Goal: Task Accomplishment & Management: Use online tool/utility

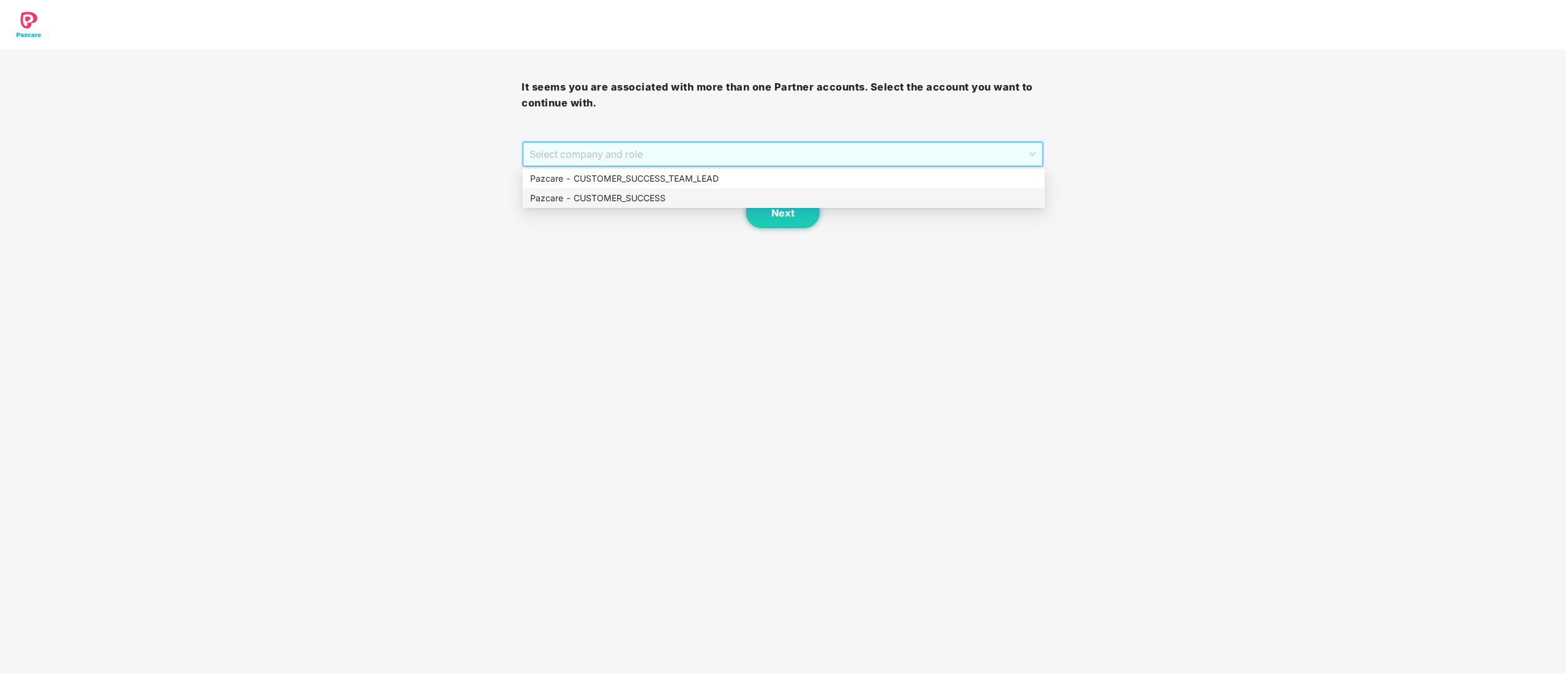
click at [594, 193] on div "Pazcare - CUSTOMER_SUCCESS" at bounding box center [783, 198] width 507 height 13
click at [770, 212] on button "Next" at bounding box center [782, 213] width 73 height 31
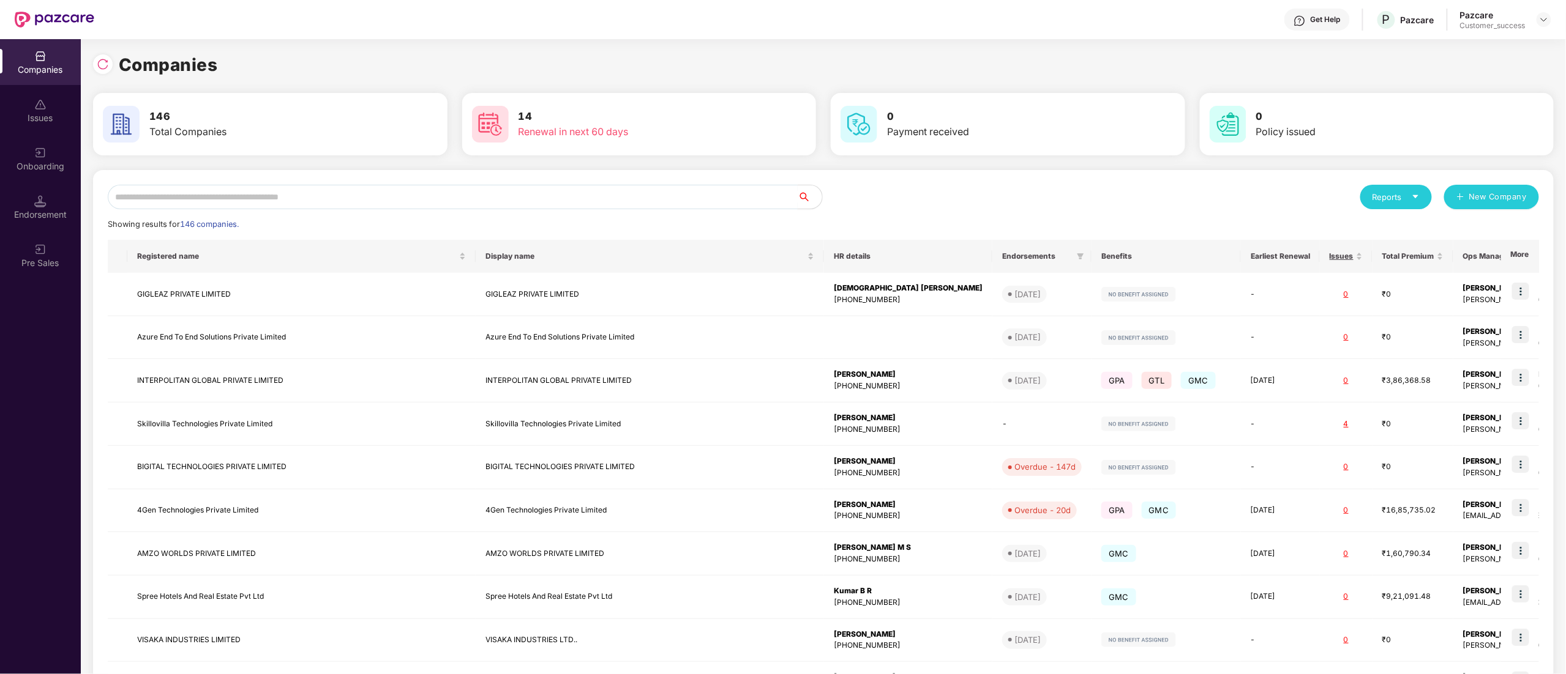
click at [258, 191] on input "text" at bounding box center [453, 197] width 690 height 24
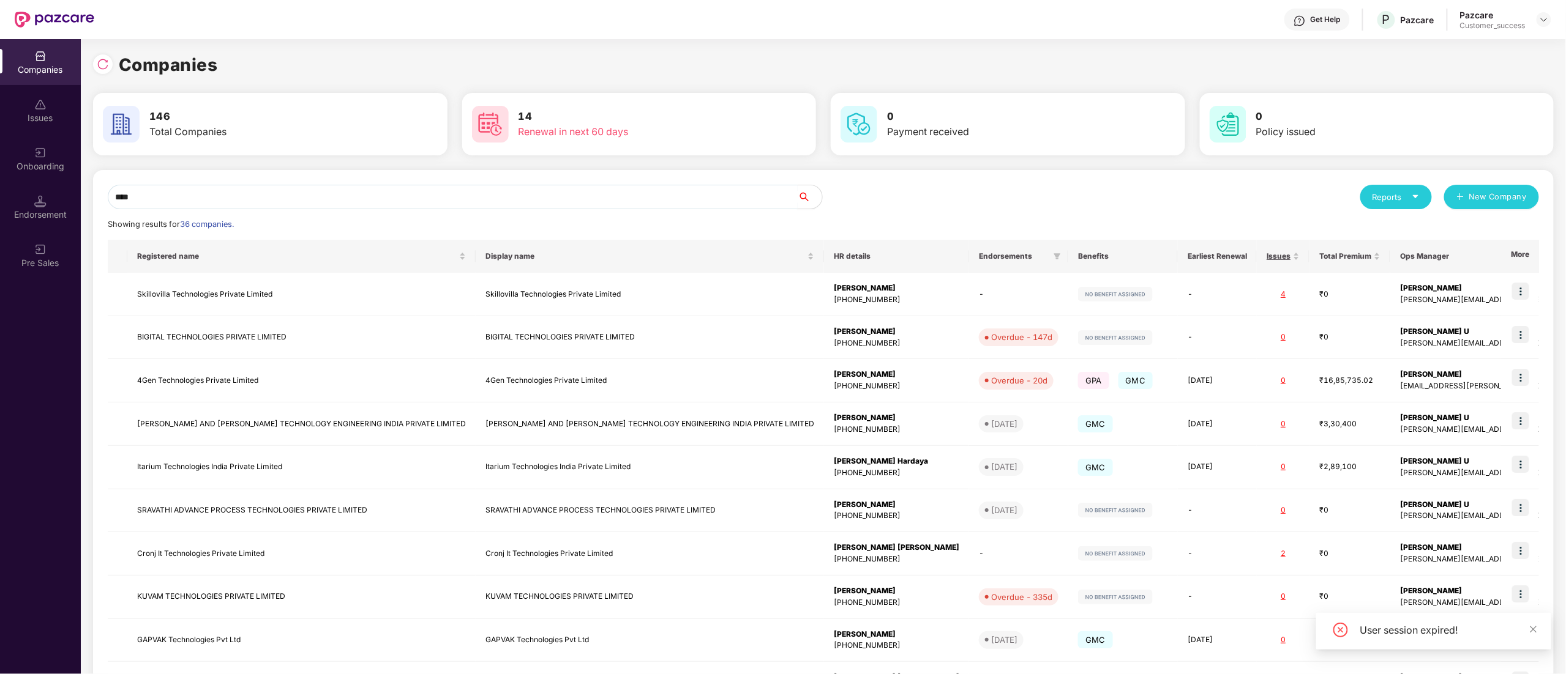
type input "*****"
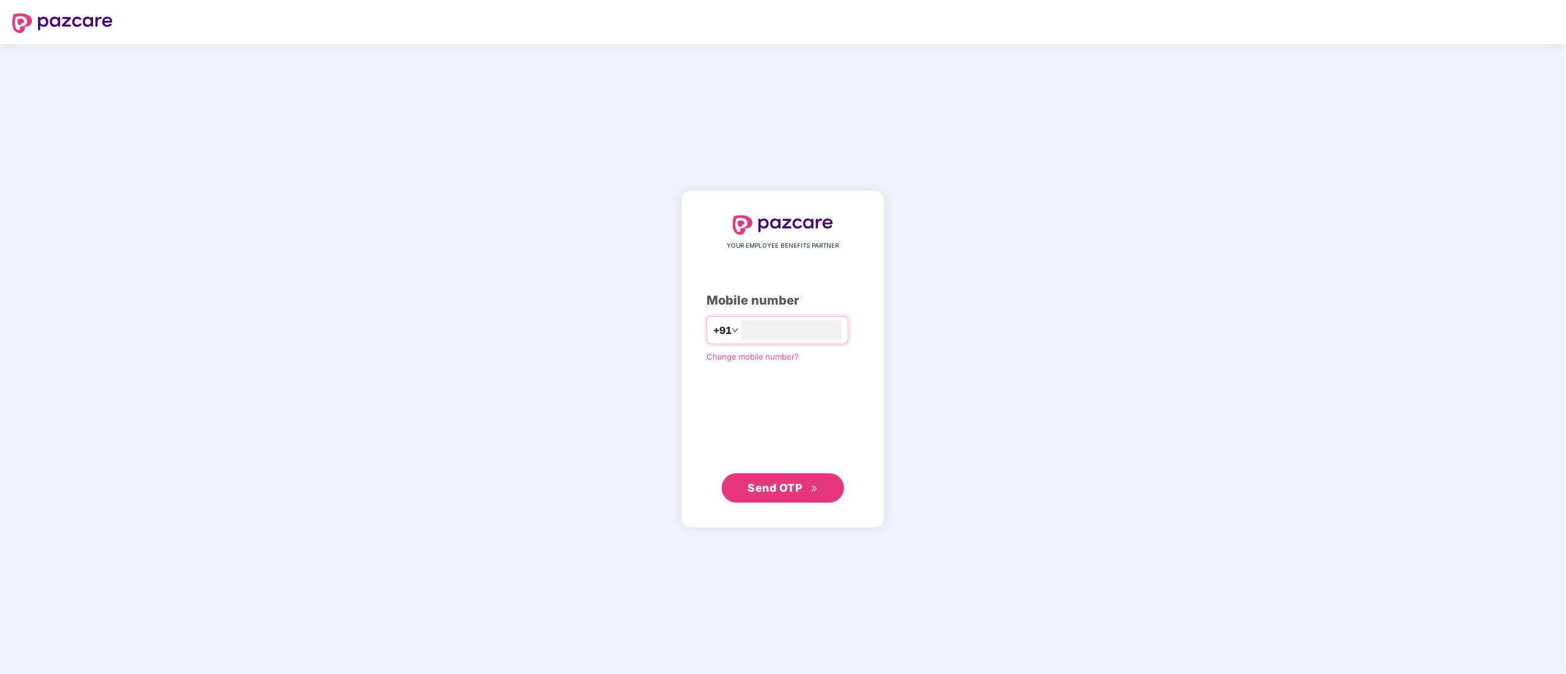
type input "**********"
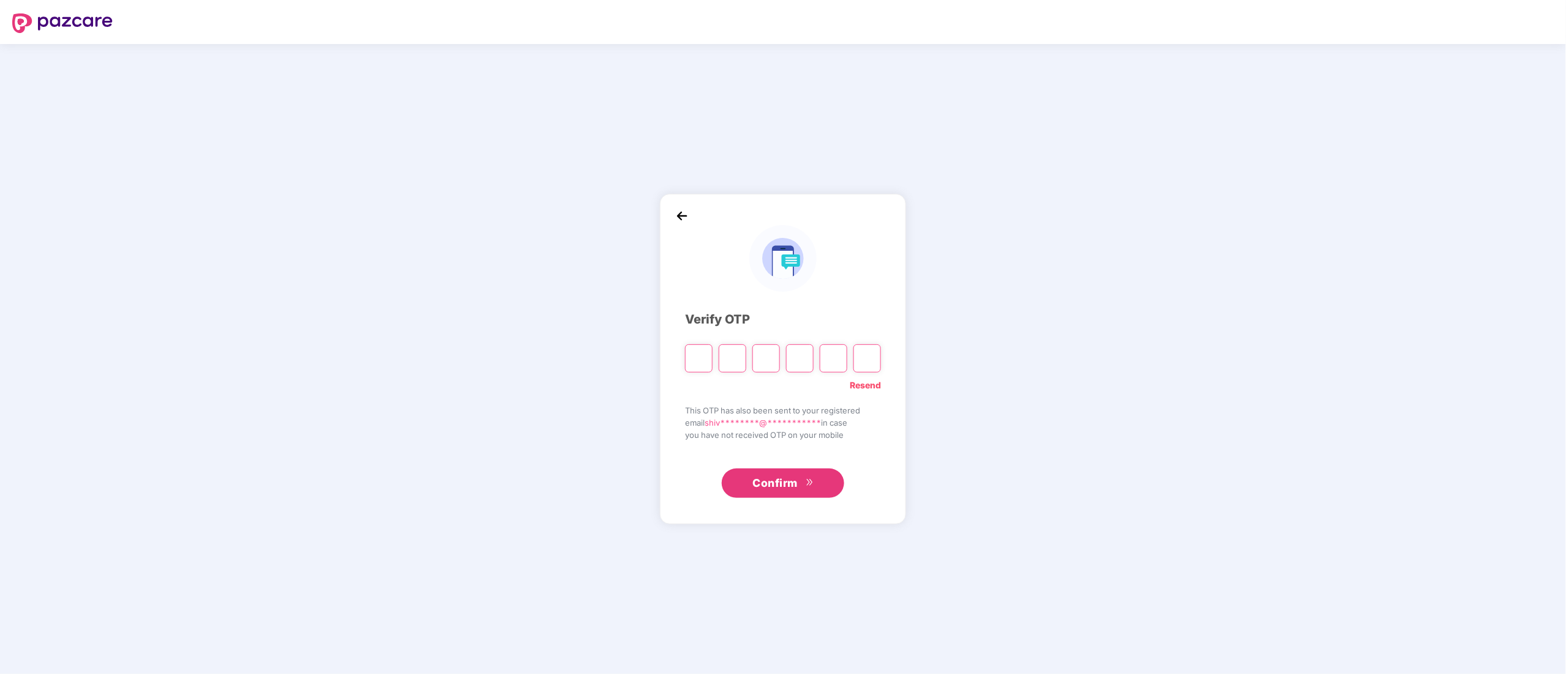
type input "*"
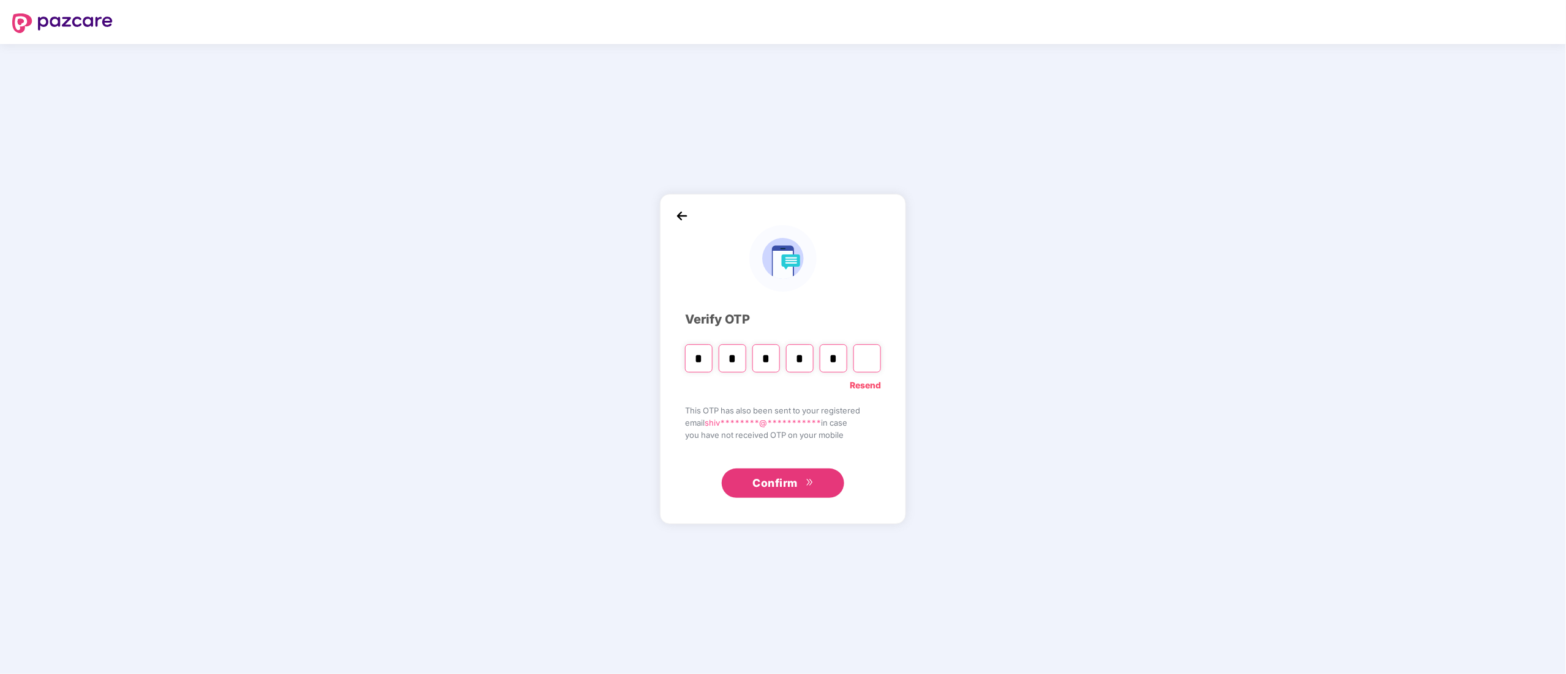
type input "*"
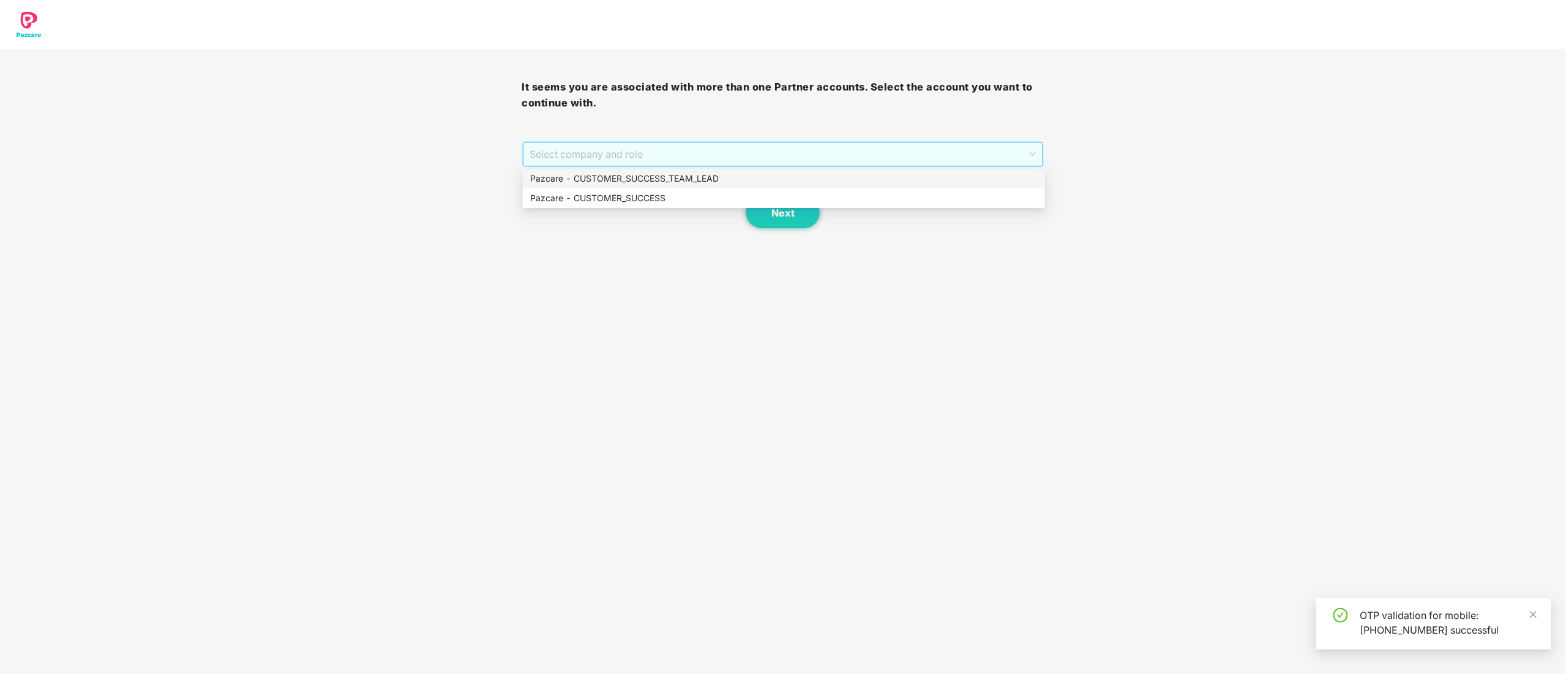
click at [693, 147] on span "Select company and role" at bounding box center [783, 154] width 506 height 23
click at [642, 195] on div "Pazcare - CUSTOMER_SUCCESS" at bounding box center [783, 198] width 507 height 13
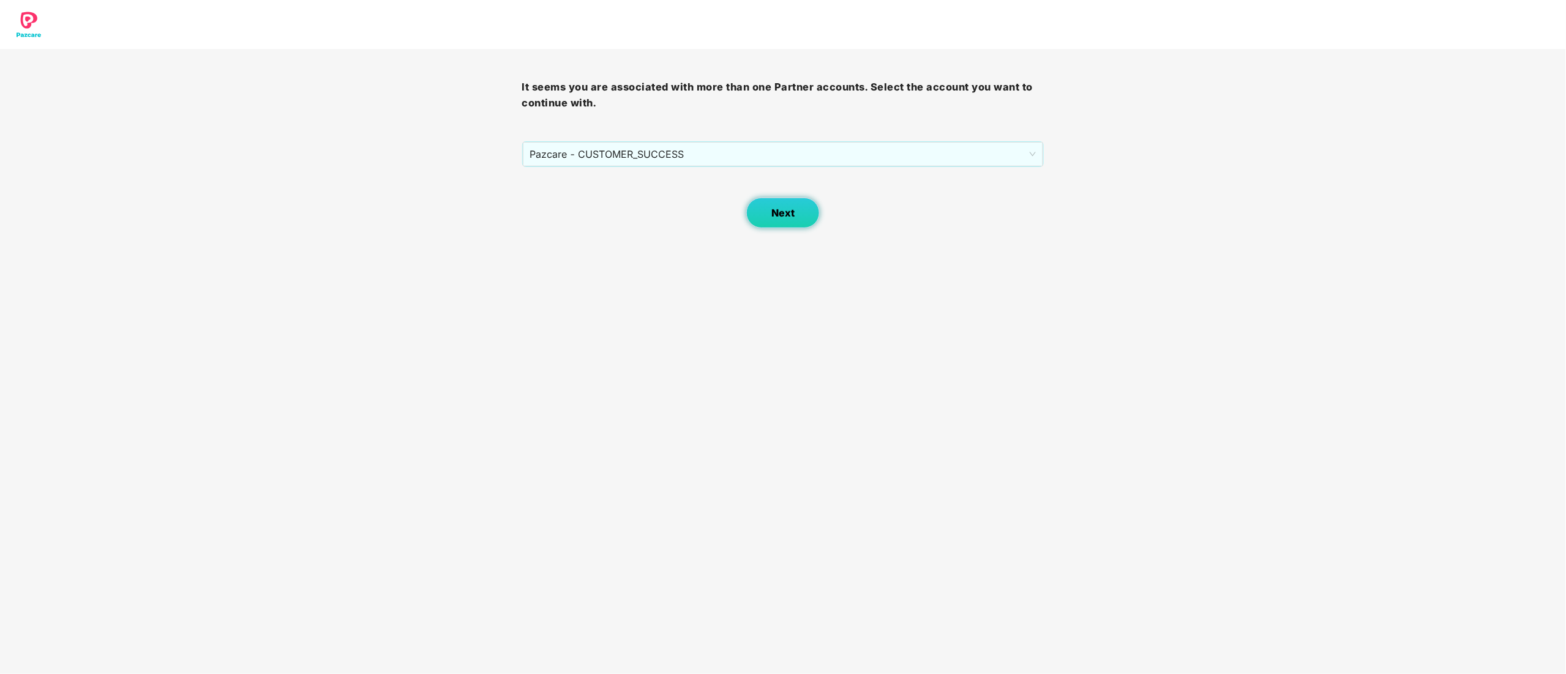
click at [799, 225] on button "Next" at bounding box center [782, 213] width 73 height 31
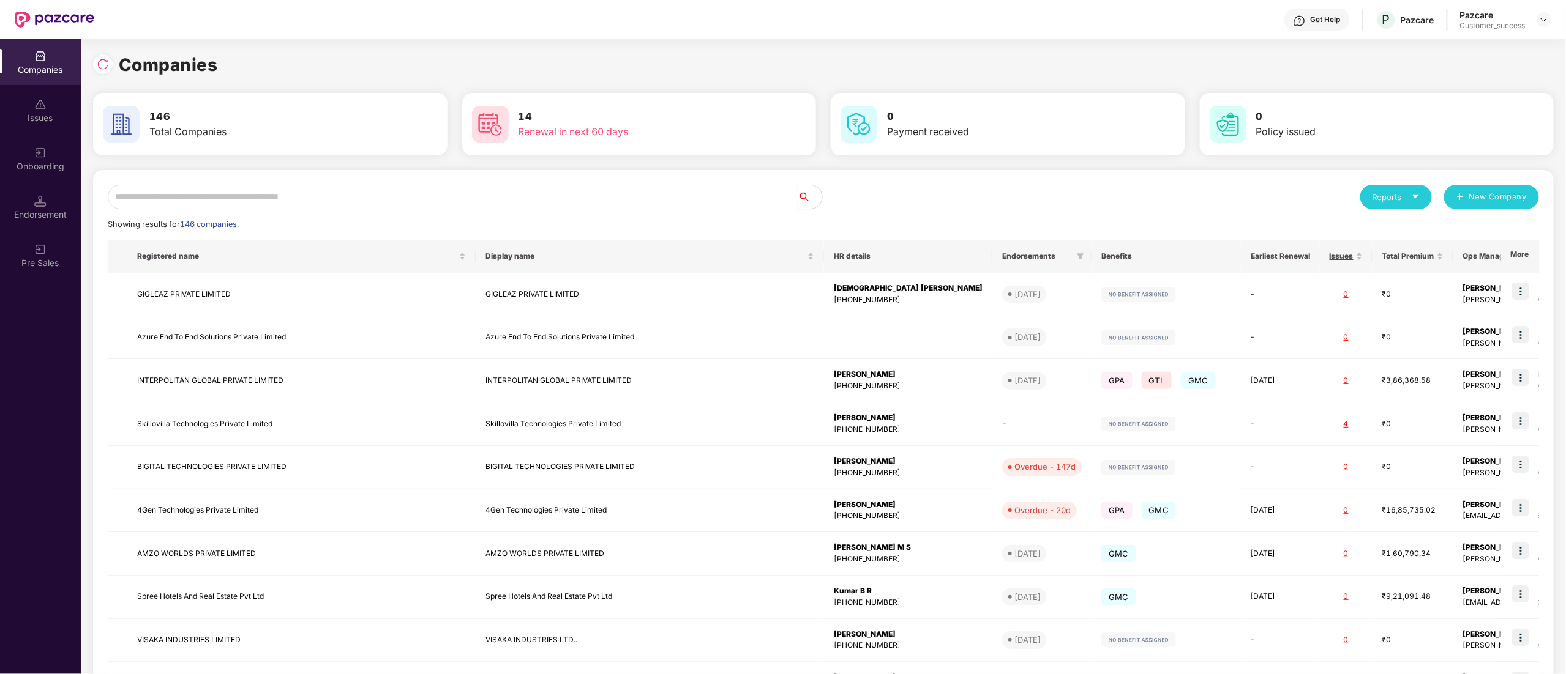
click at [393, 208] on input "text" at bounding box center [453, 197] width 690 height 24
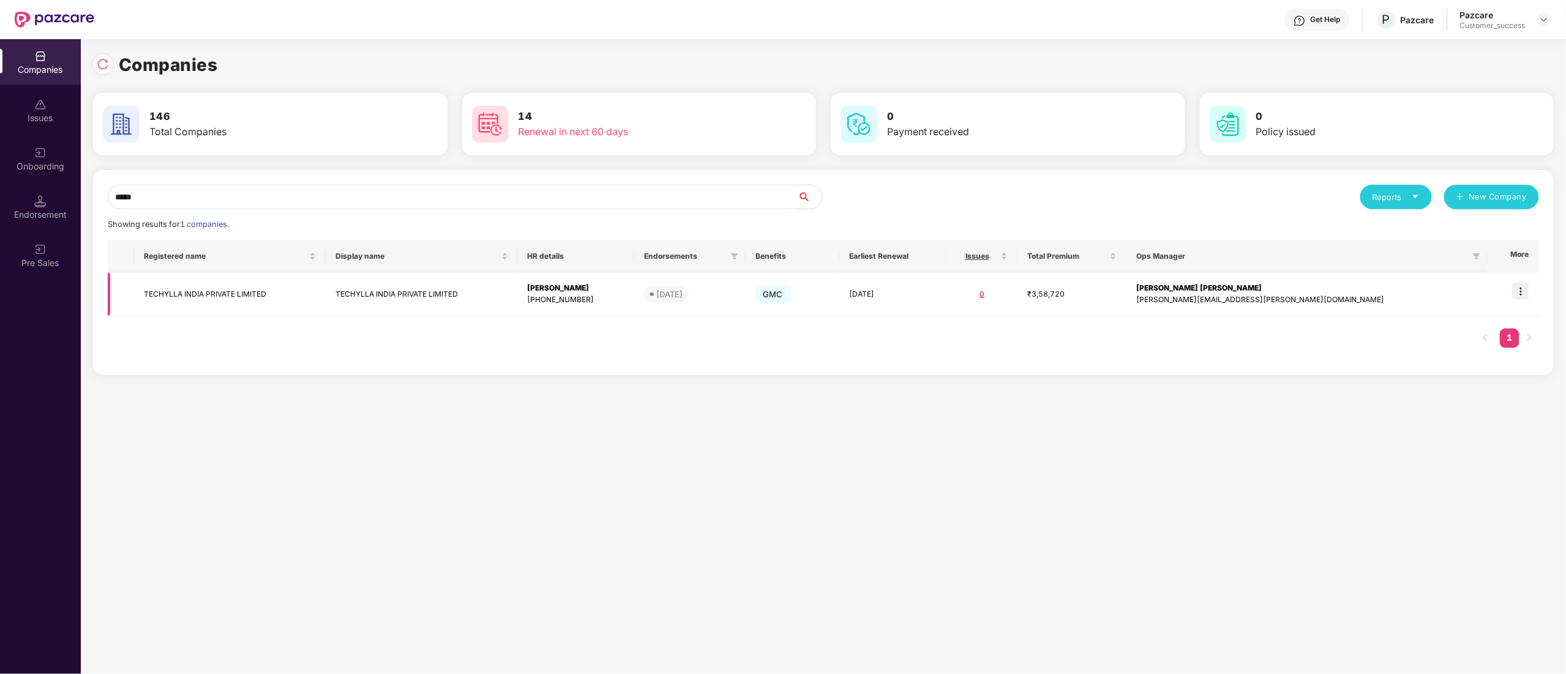
type input "*****"
click at [1526, 291] on img at bounding box center [1520, 291] width 17 height 17
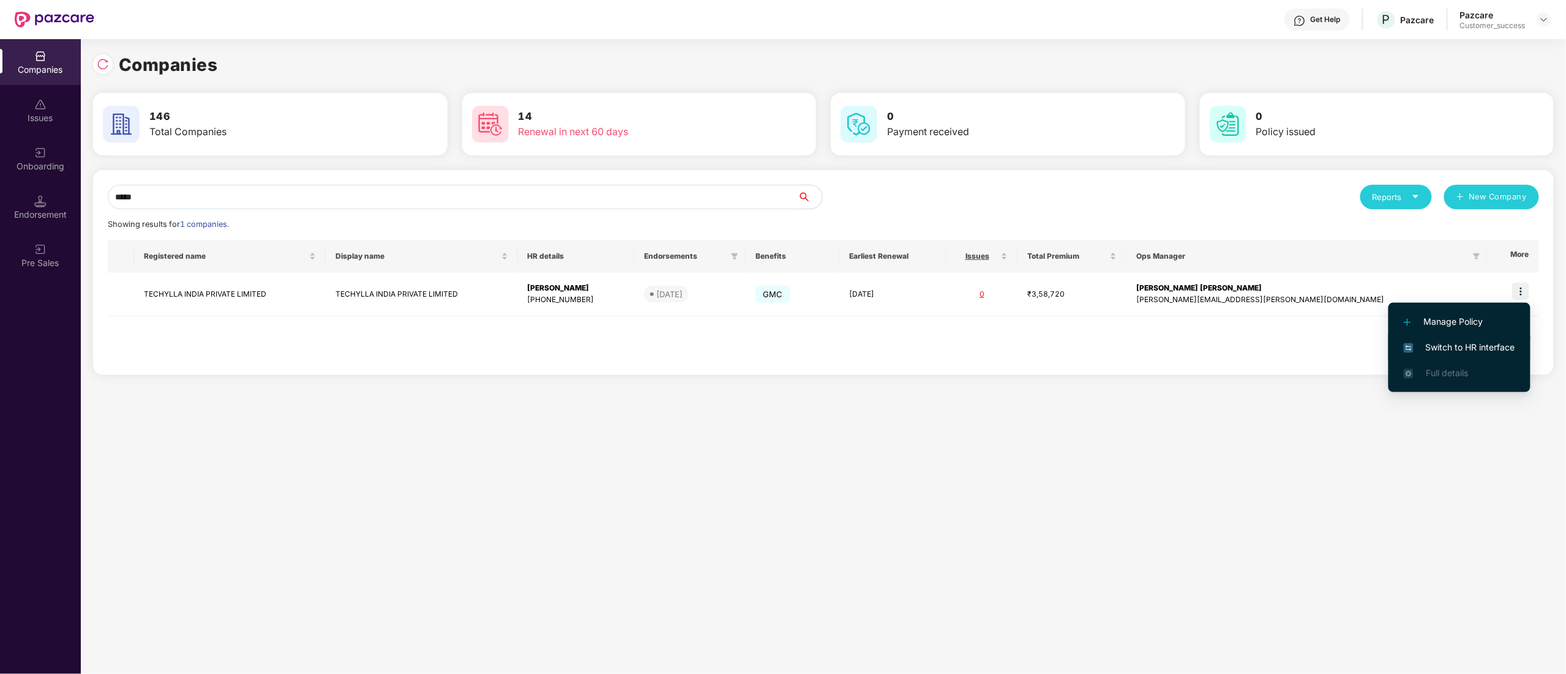
click at [1438, 342] on span "Switch to HR interface" at bounding box center [1458, 347] width 111 height 13
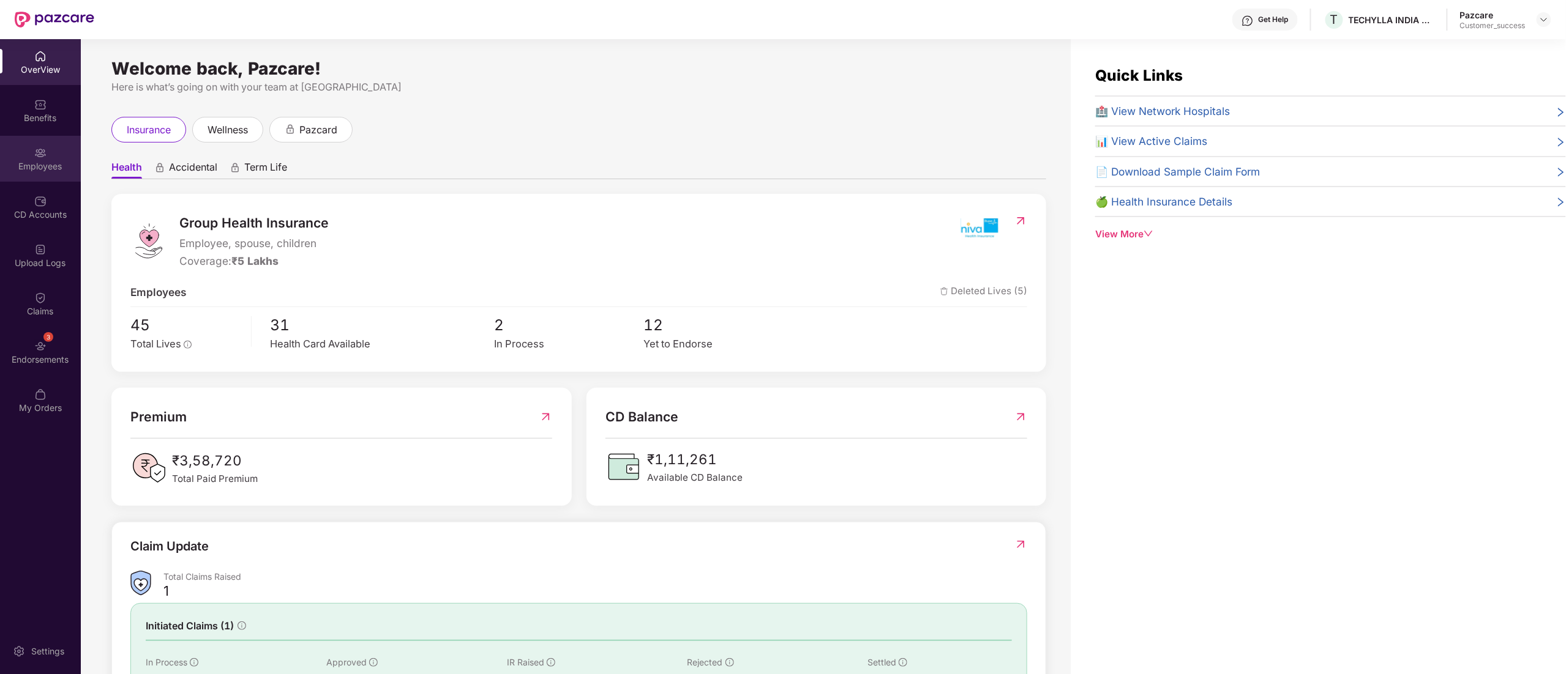
click at [37, 176] on div "Employees" at bounding box center [40, 159] width 81 height 46
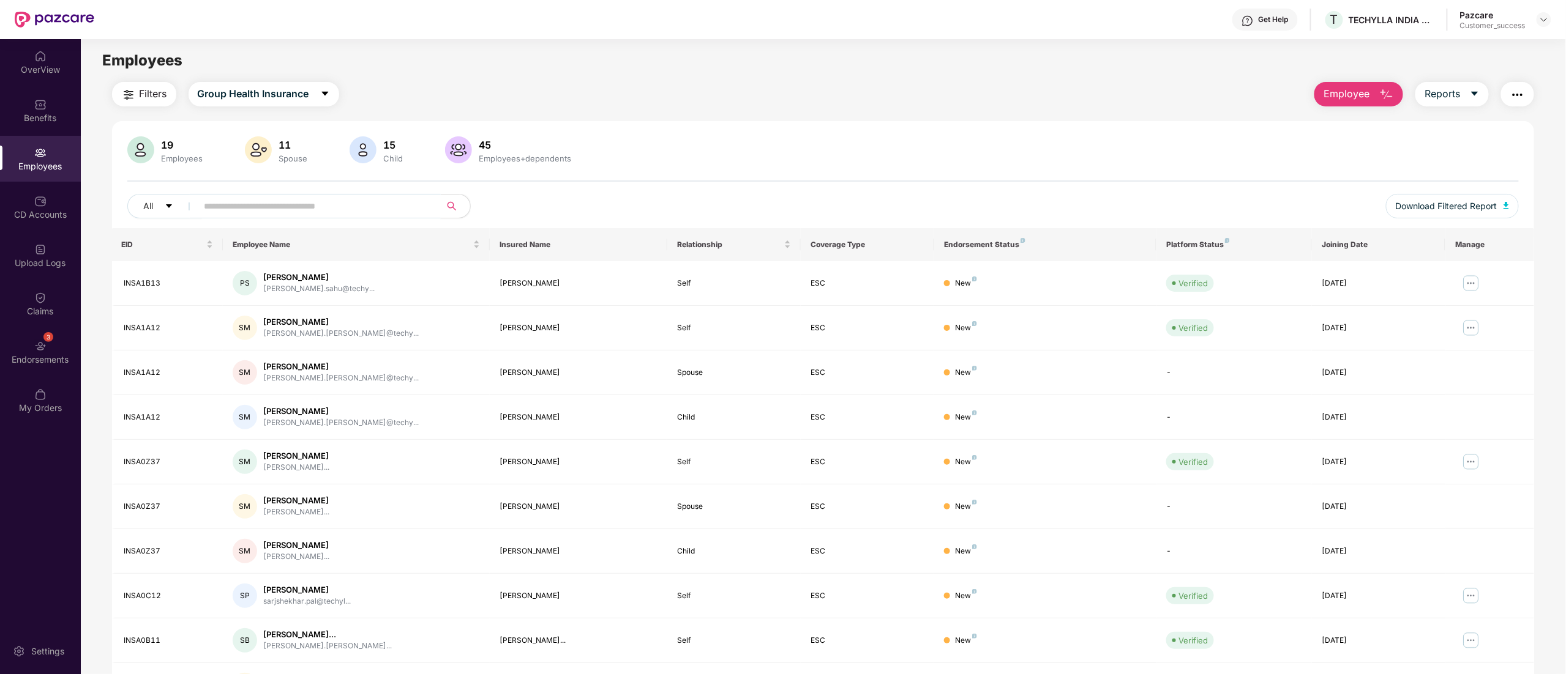
click at [248, 209] on input "text" at bounding box center [314, 206] width 220 height 18
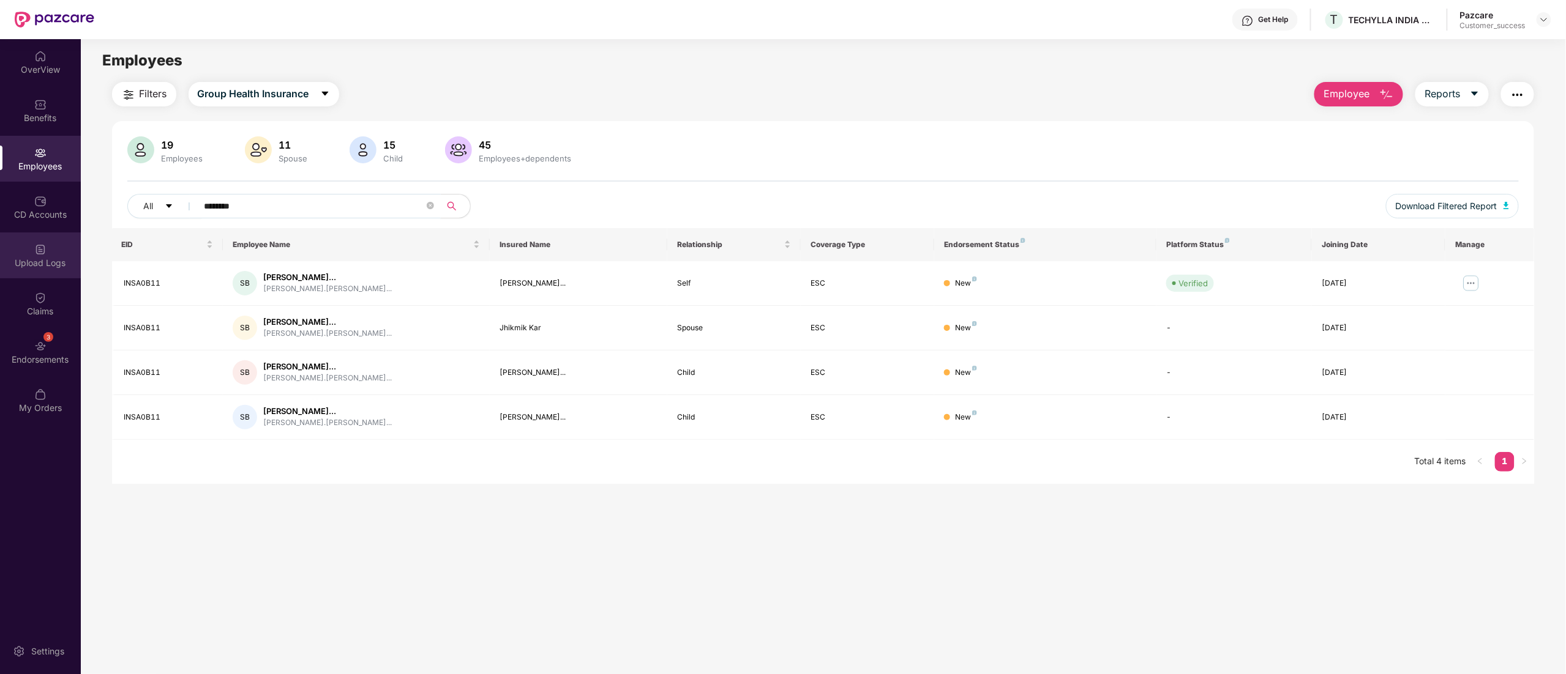
type input "********"
click at [39, 266] on div "Upload Logs" at bounding box center [40, 263] width 81 height 12
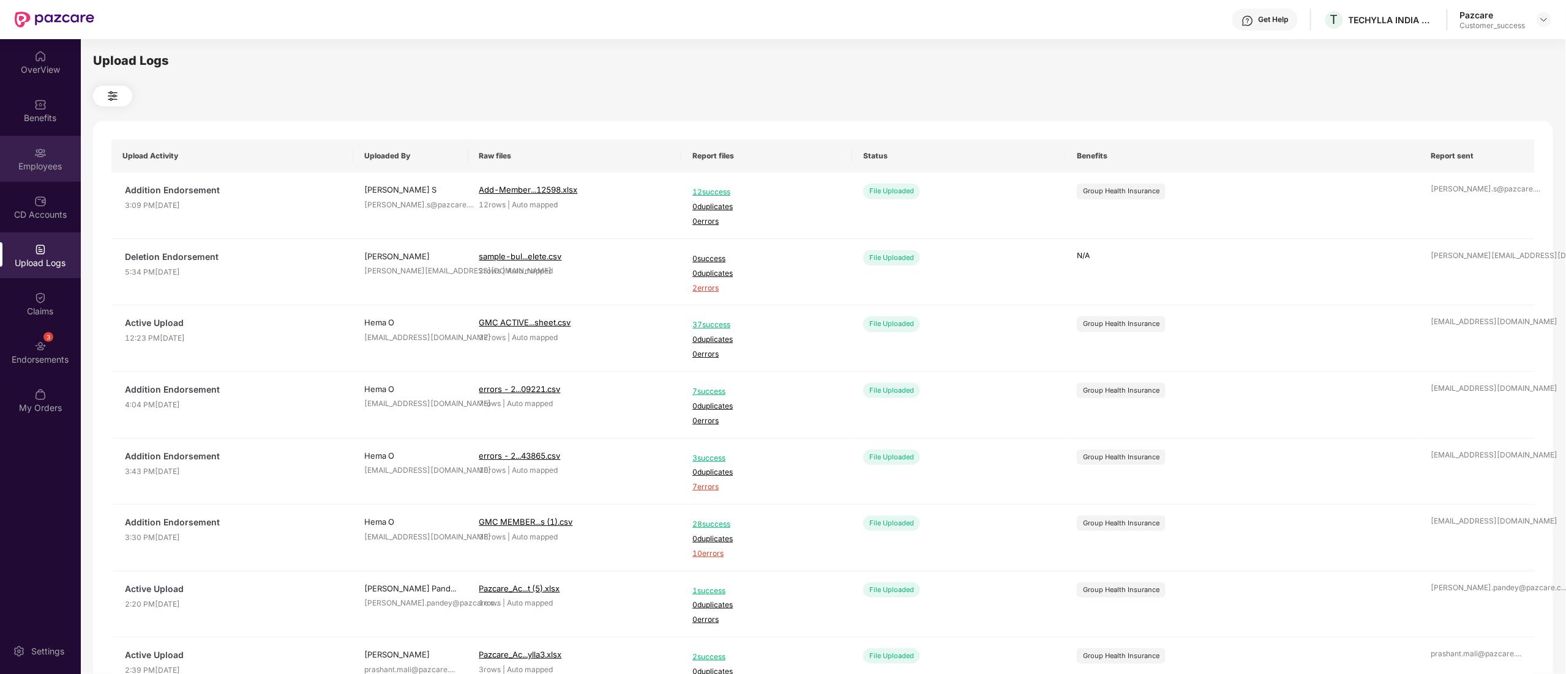
click at [24, 168] on div "Employees" at bounding box center [40, 166] width 81 height 12
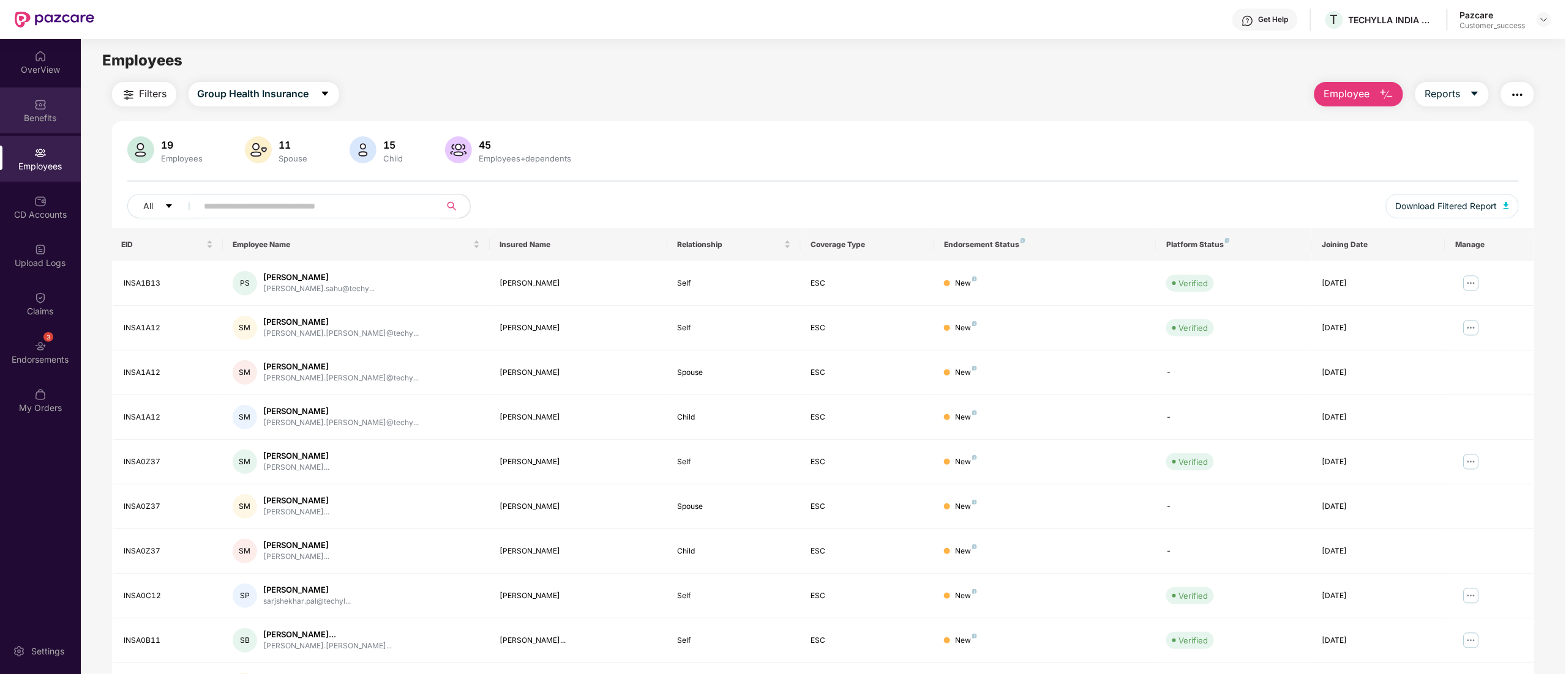
click at [34, 93] on div "Benefits" at bounding box center [40, 111] width 81 height 46
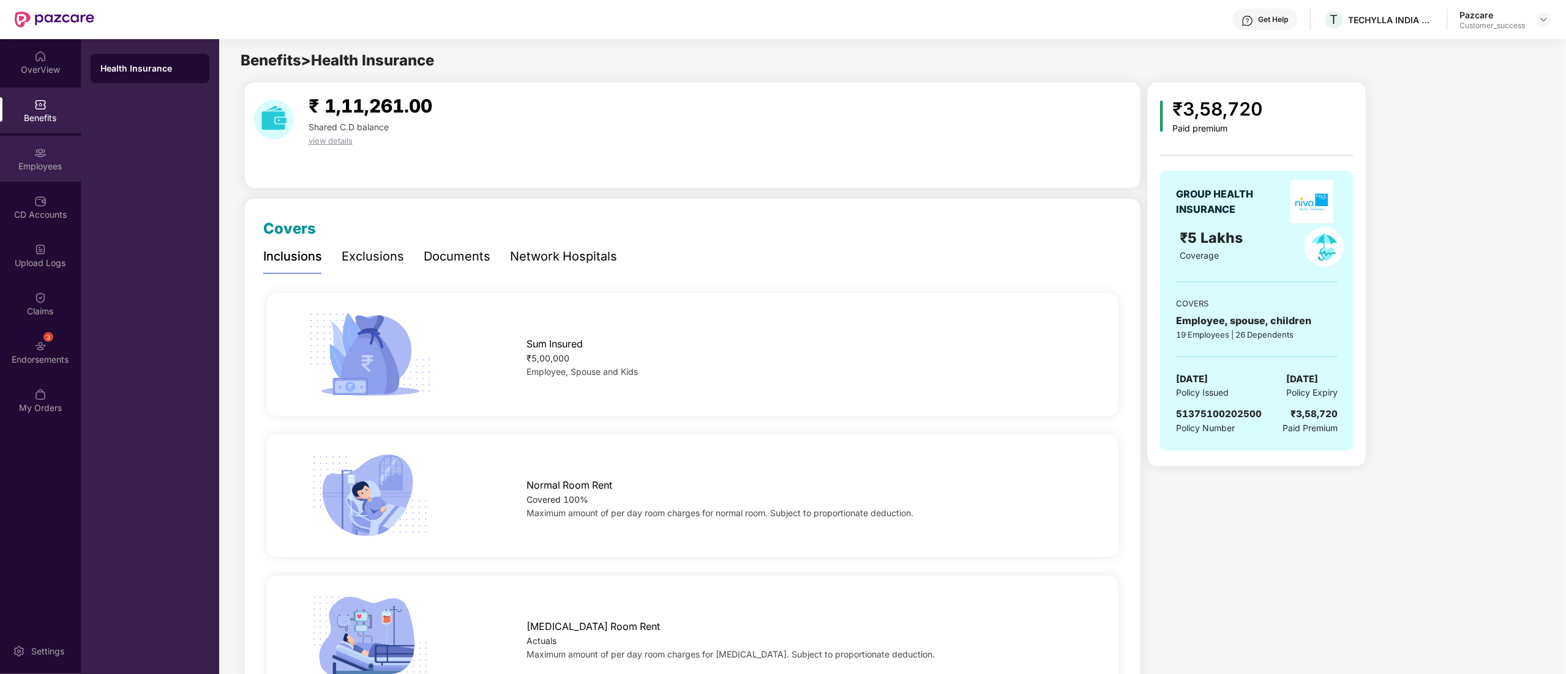
click at [22, 160] on div "Employees" at bounding box center [40, 166] width 81 height 12
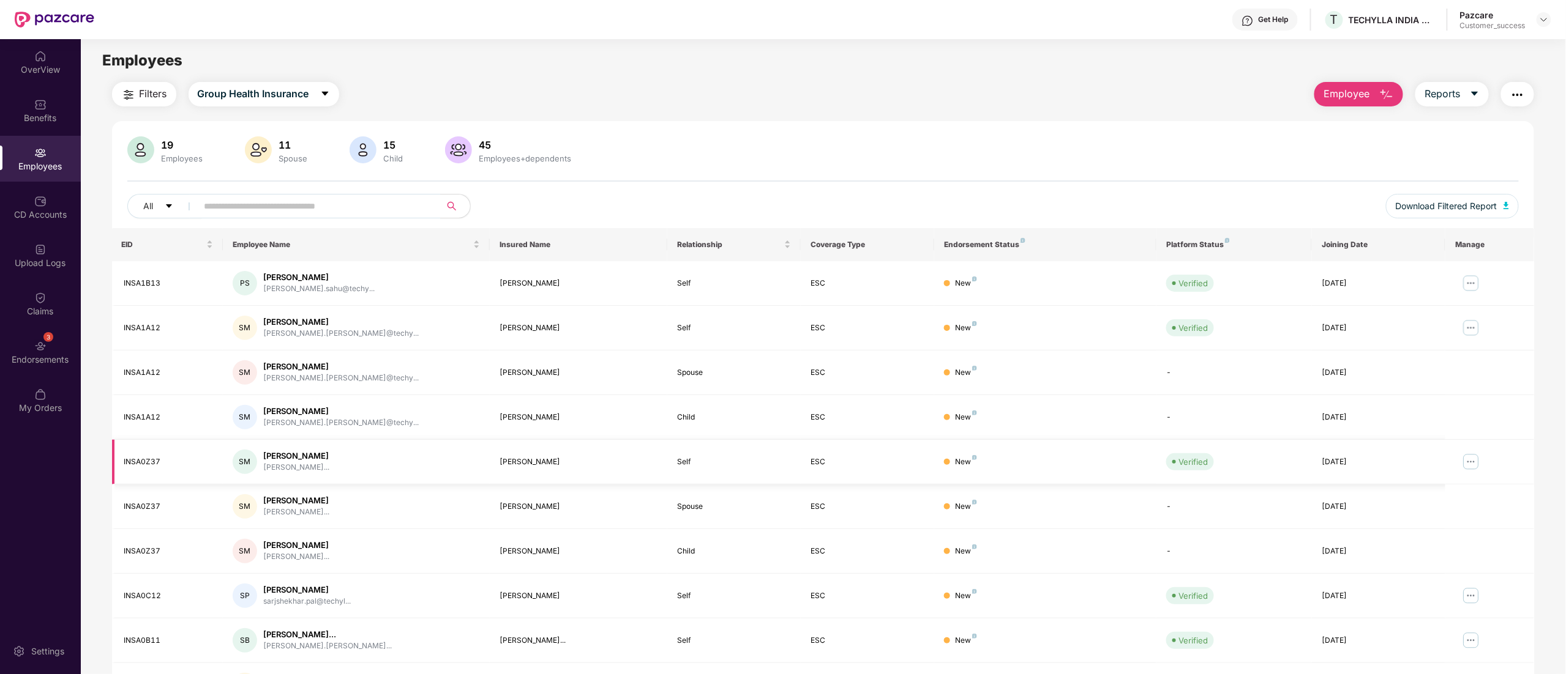
scroll to position [80, 0]
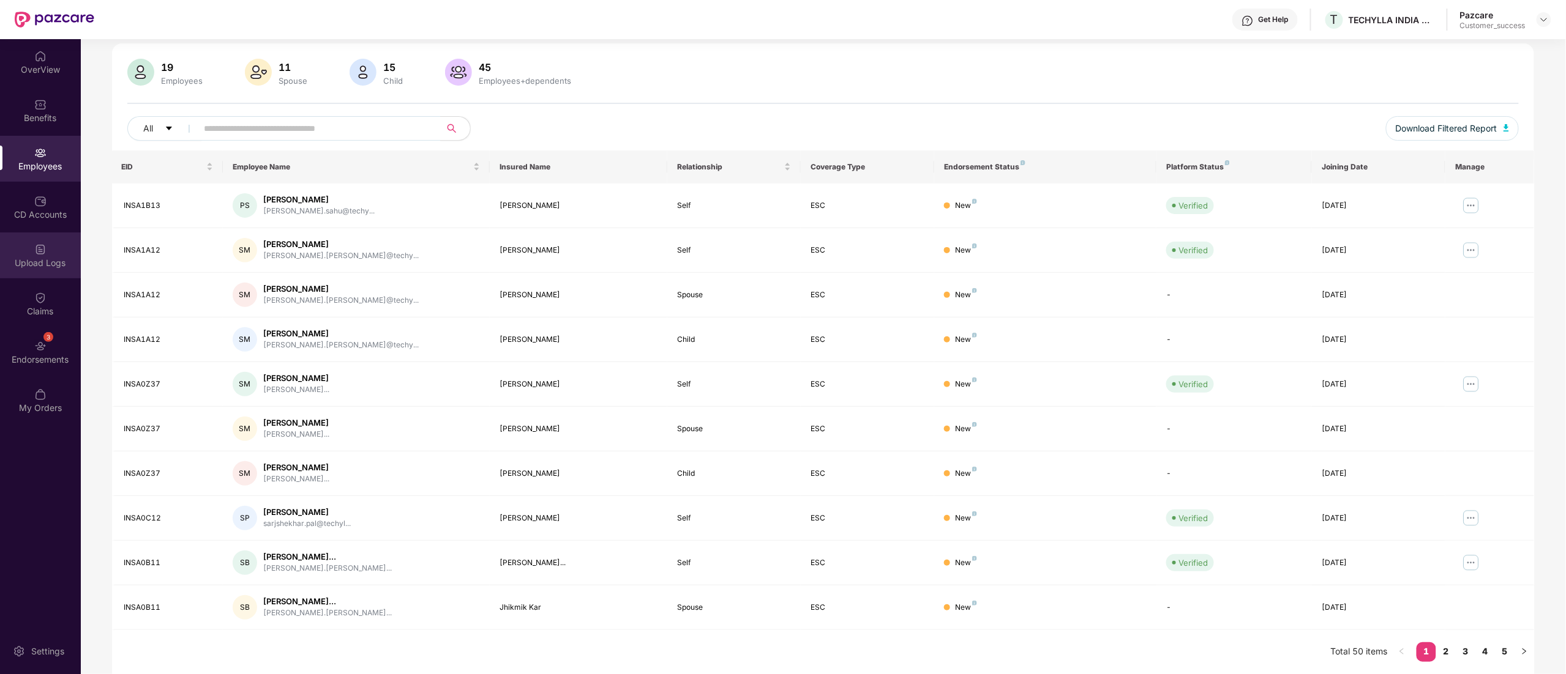
click at [23, 251] on div "Upload Logs" at bounding box center [40, 256] width 81 height 46
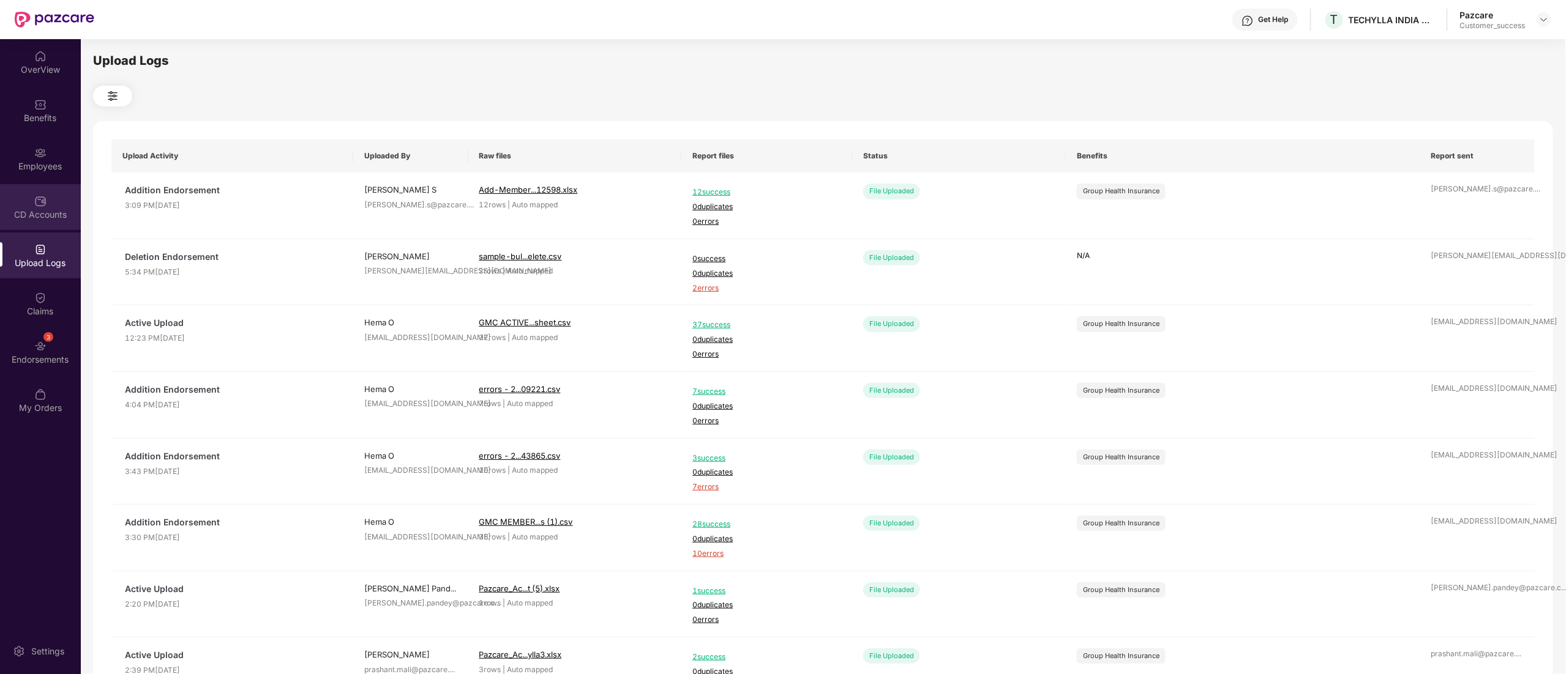
click at [34, 214] on div "CD Accounts" at bounding box center [40, 215] width 81 height 12
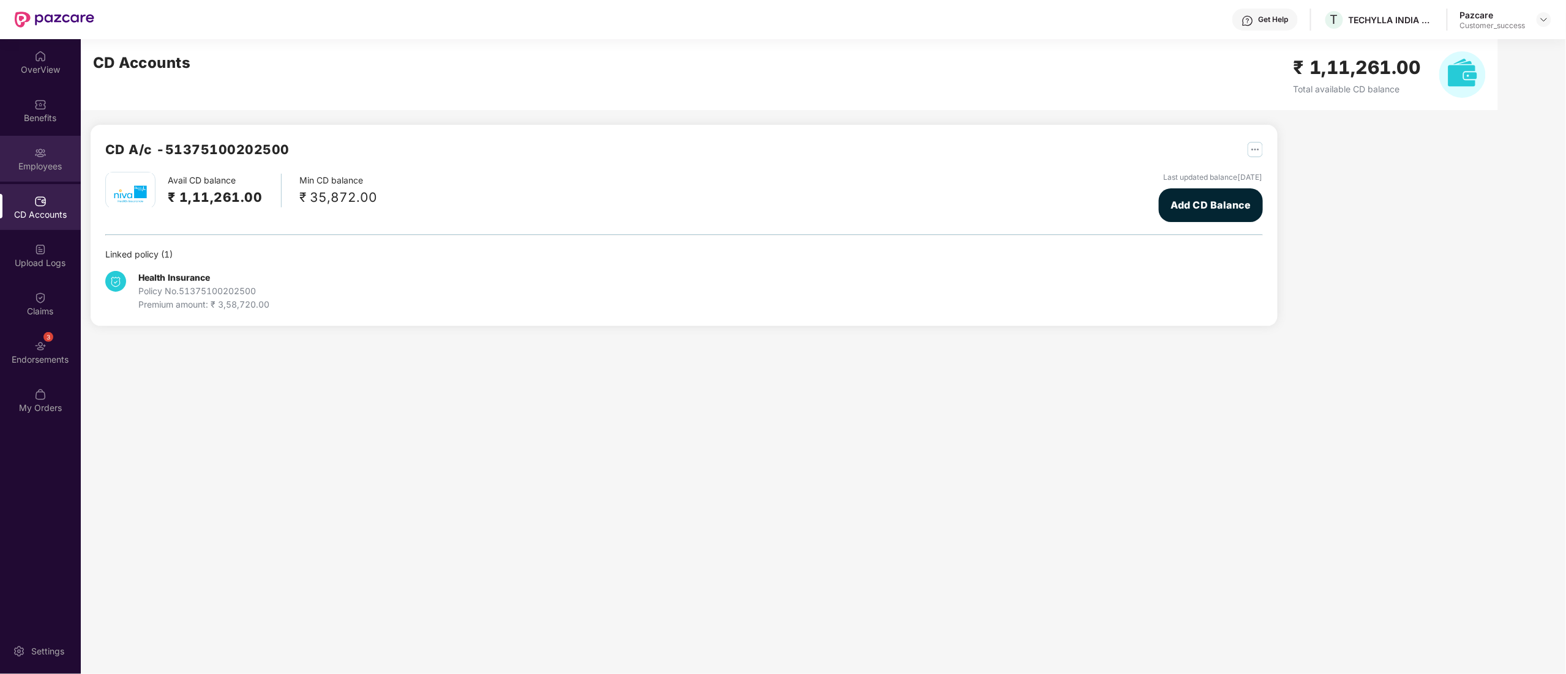
click at [25, 154] on div "Employees" at bounding box center [40, 159] width 81 height 46
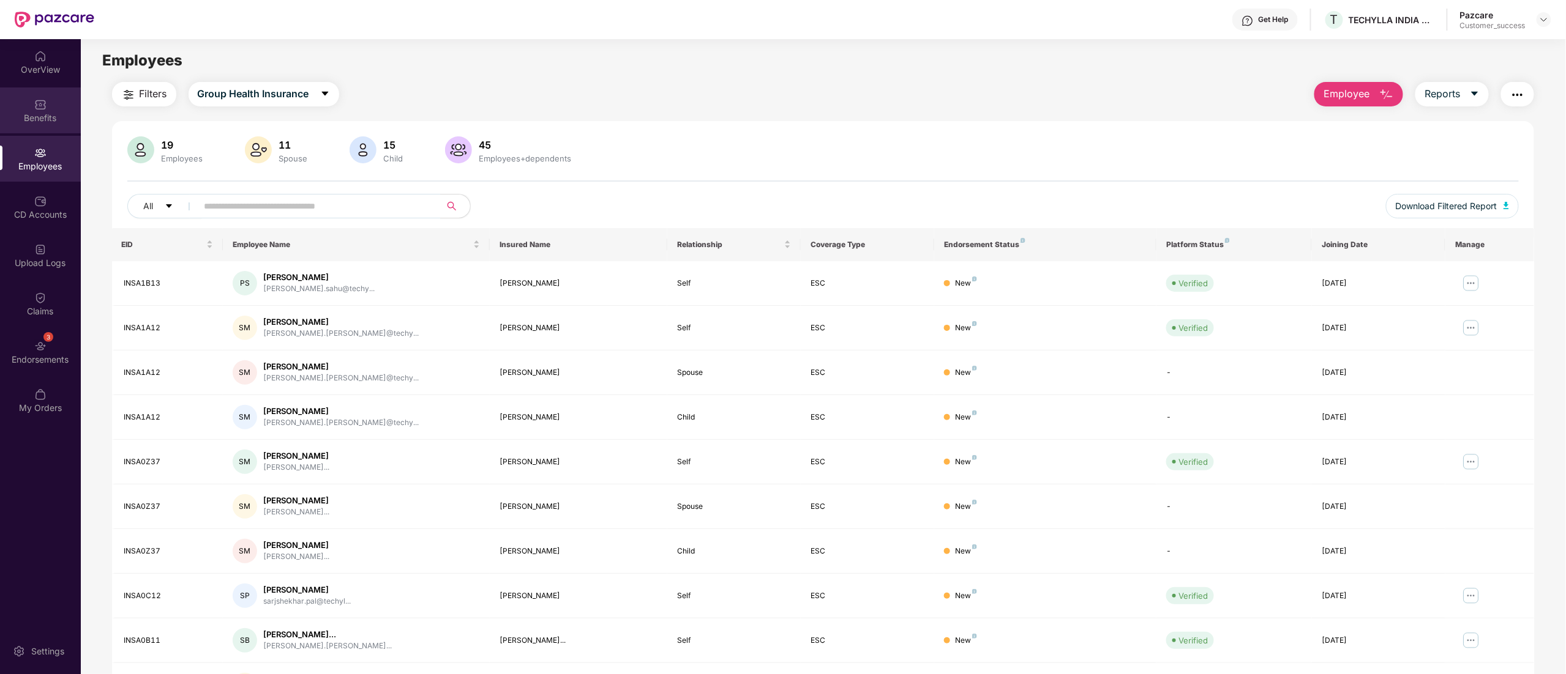
click at [30, 110] on div "Benefits" at bounding box center [40, 111] width 81 height 46
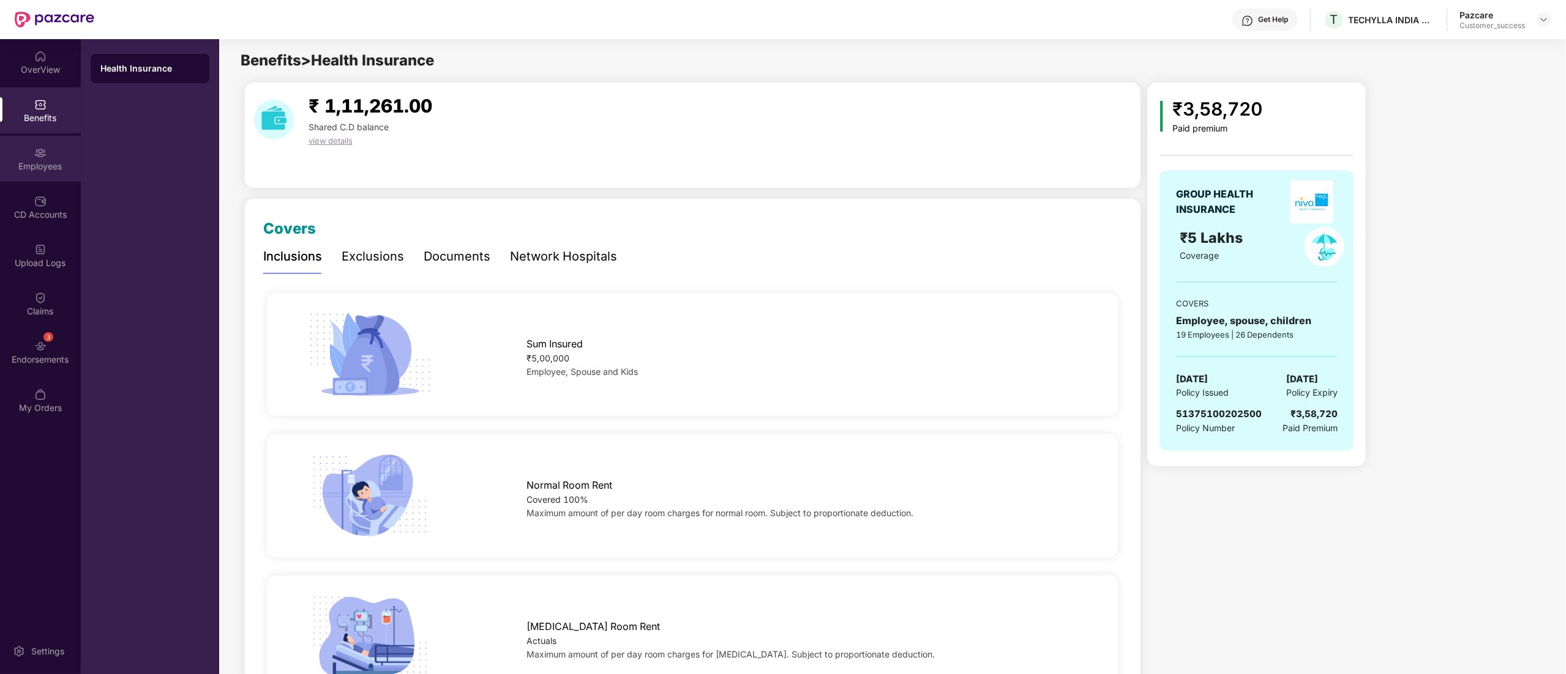
click at [34, 156] on img at bounding box center [40, 153] width 12 height 12
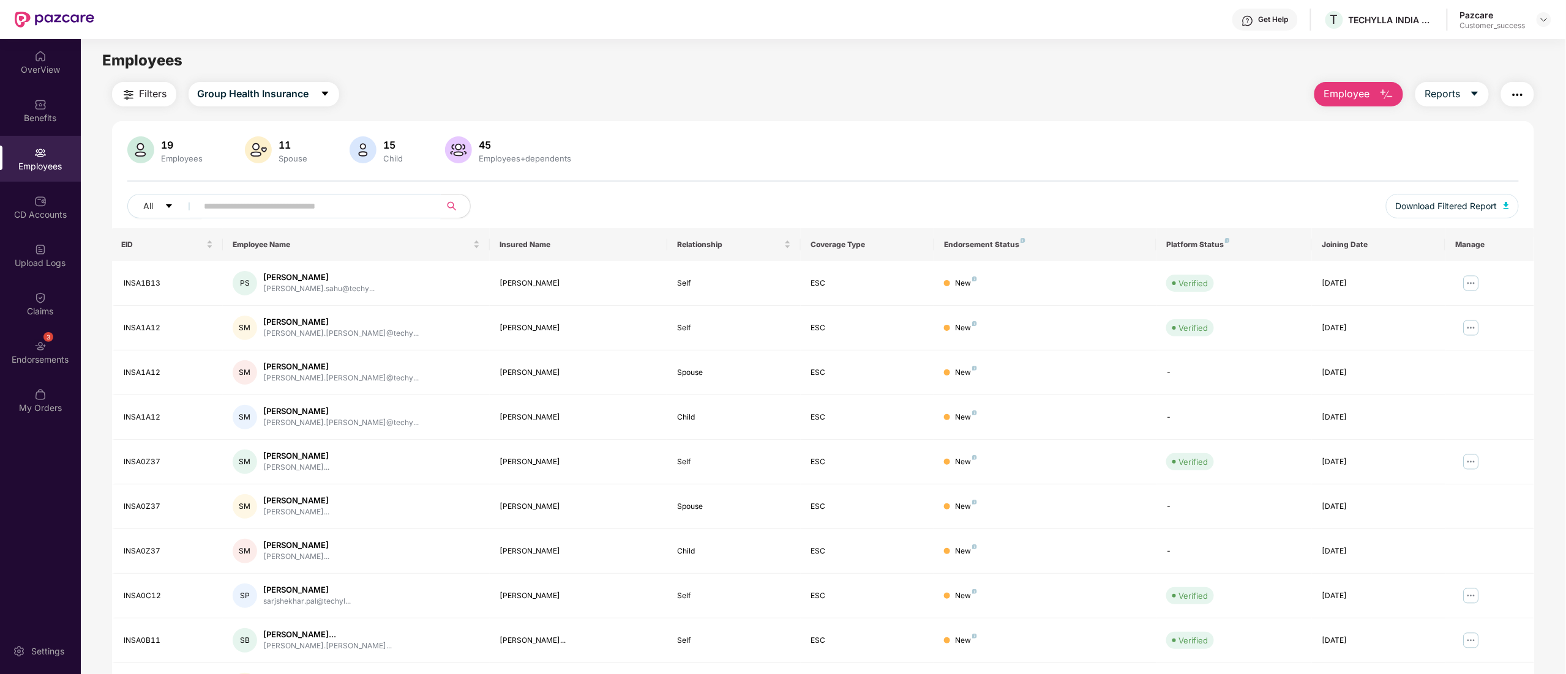
click at [277, 212] on input "text" at bounding box center [314, 206] width 220 height 18
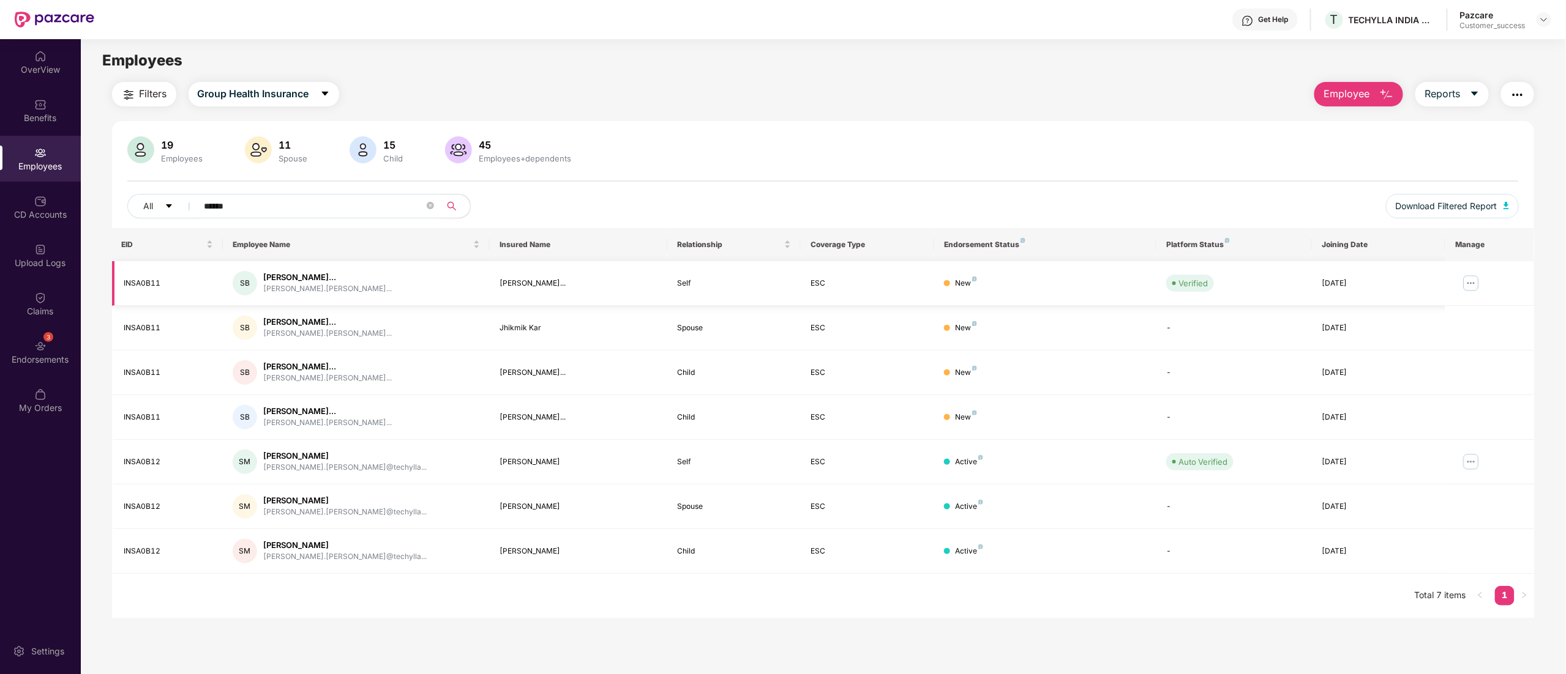
type input "******"
click at [135, 281] on div "INSA0B11" at bounding box center [168, 284] width 89 height 12
copy div "INSA0B11"
click at [145, 91] on span "Filters" at bounding box center [154, 93] width 28 height 15
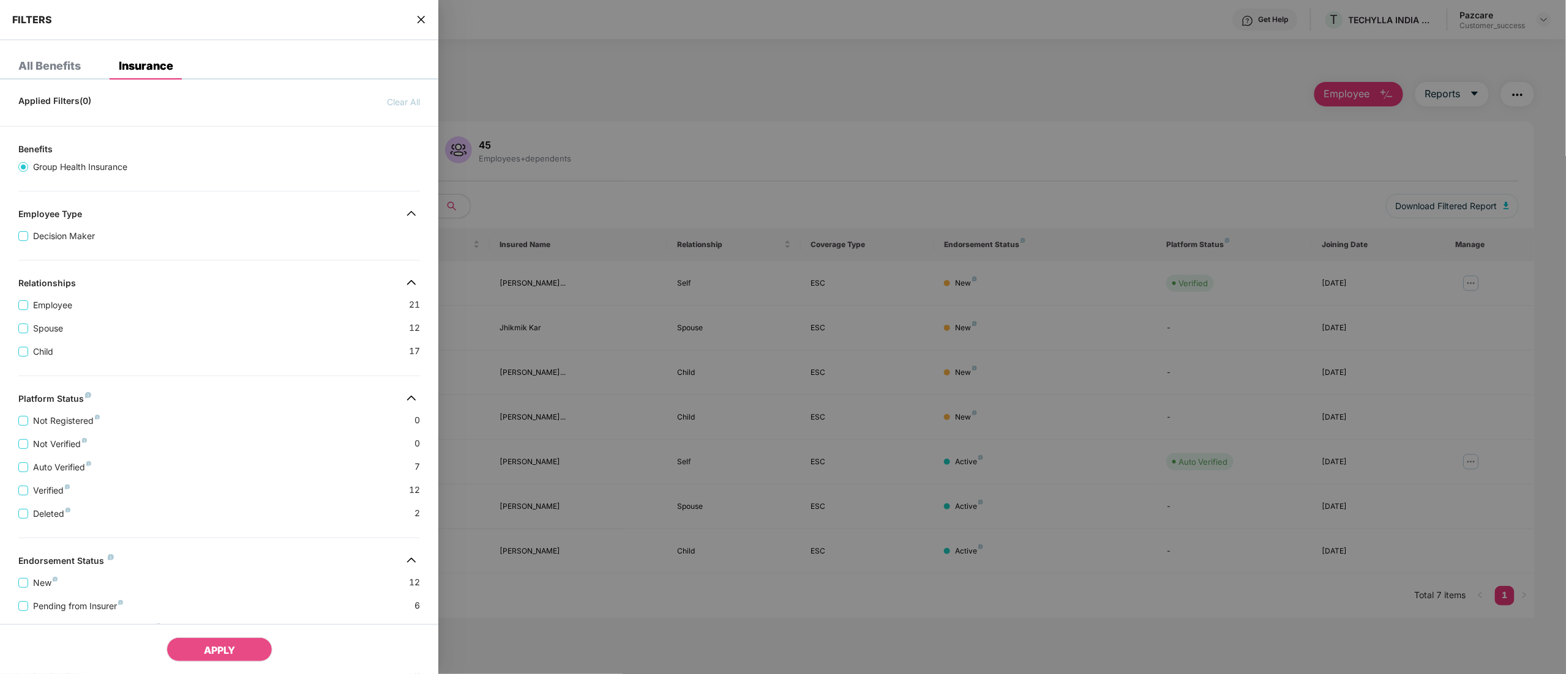
scroll to position [113, 0]
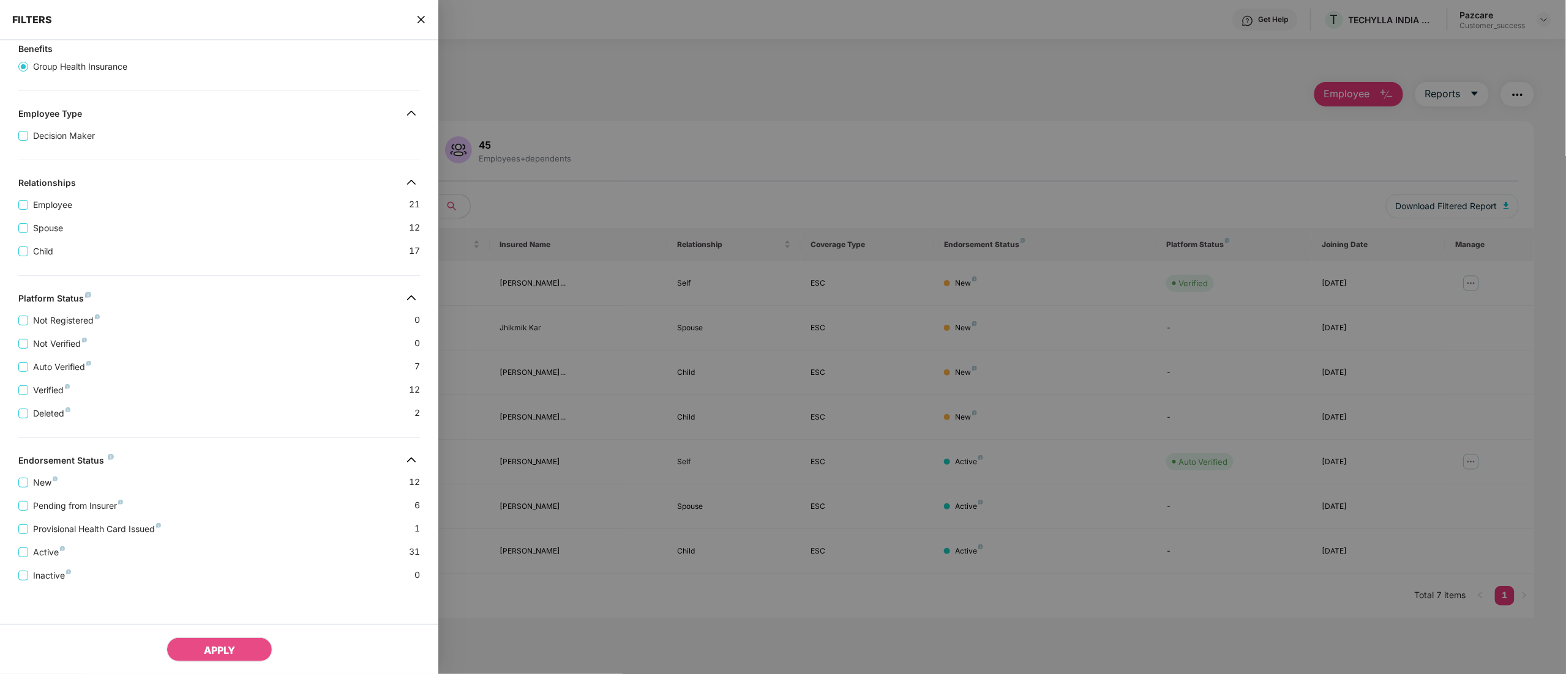
click at [27, 470] on div "New 12" at bounding box center [218, 477] width 401 height 23
click at [228, 644] on button "APPLY" at bounding box center [219, 650] width 106 height 24
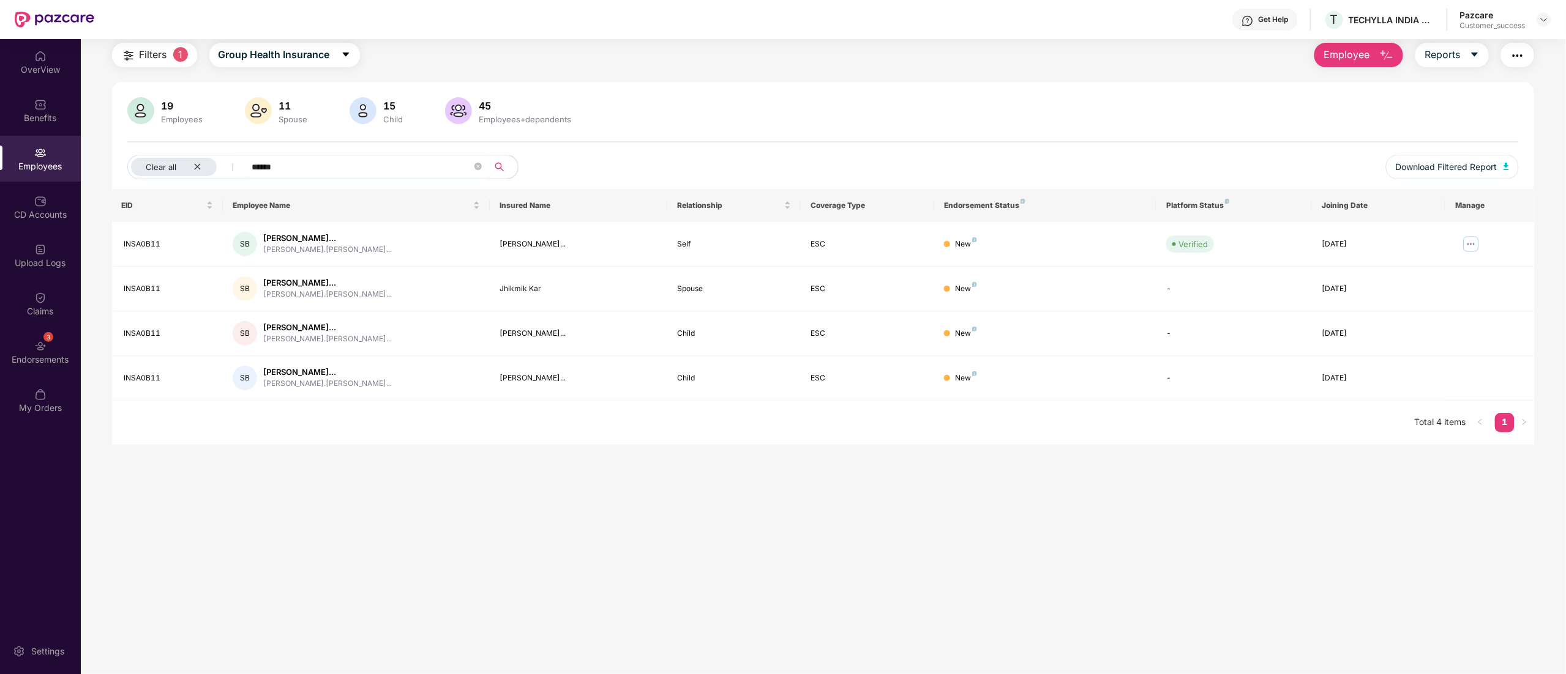
scroll to position [0, 0]
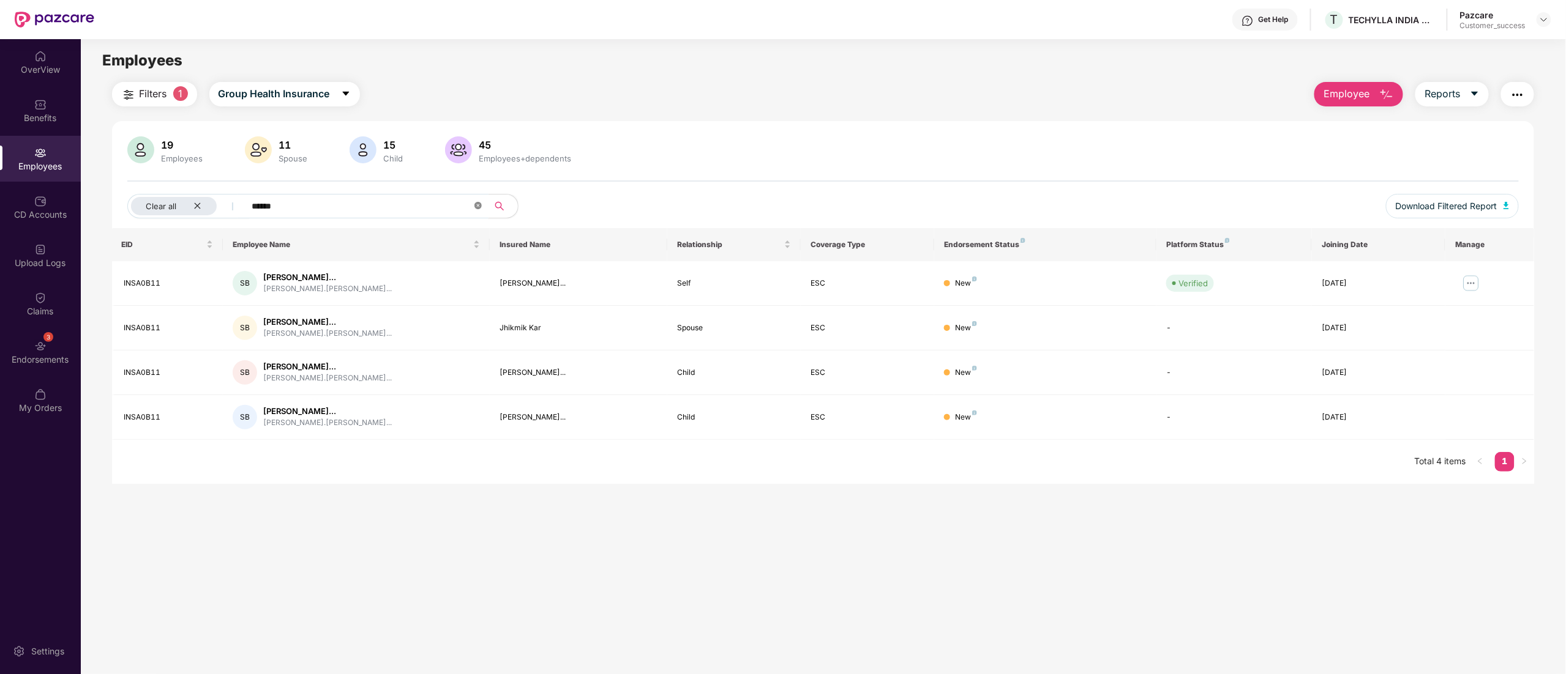
click at [476, 210] on span at bounding box center [477, 207] width 7 height 12
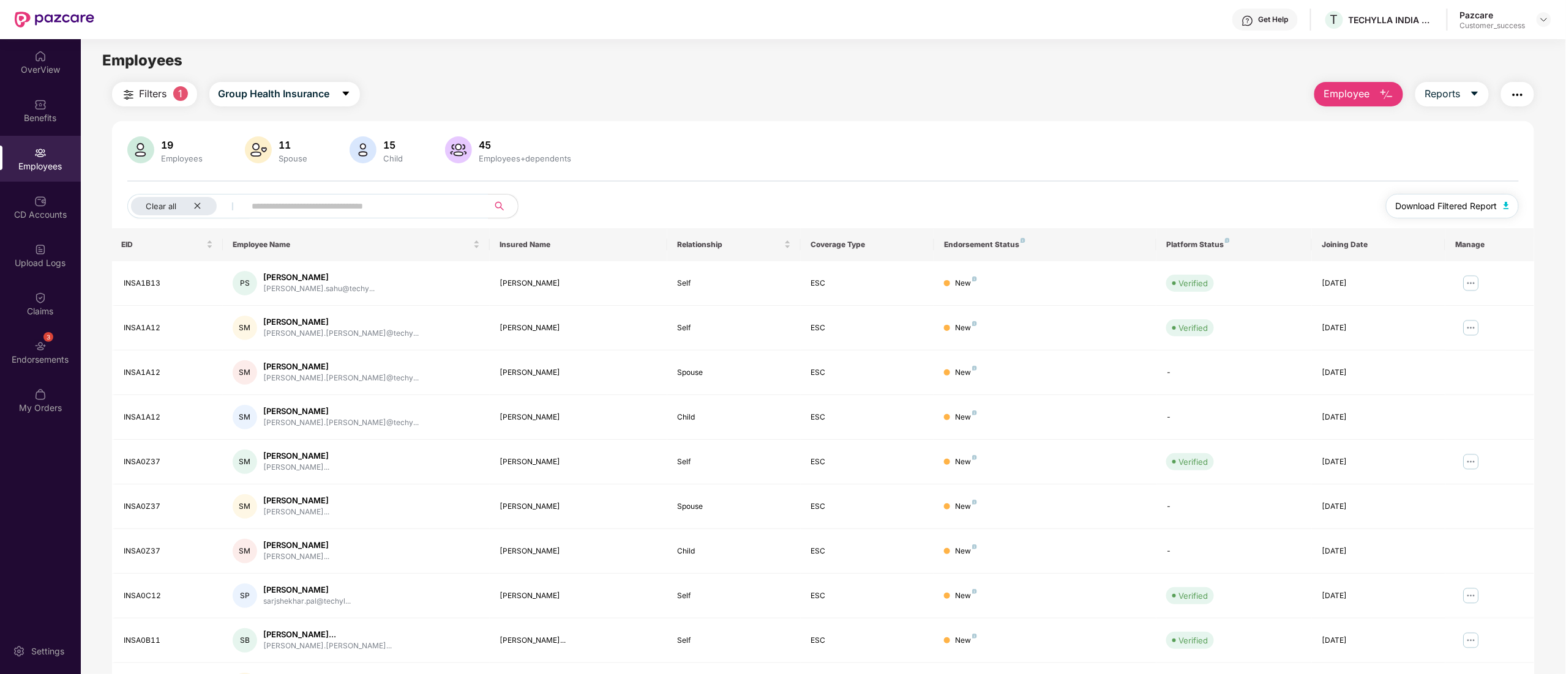
click at [1425, 195] on button "Download Filtered Report" at bounding box center [1452, 206] width 133 height 24
click at [35, 340] on img at bounding box center [40, 346] width 12 height 12
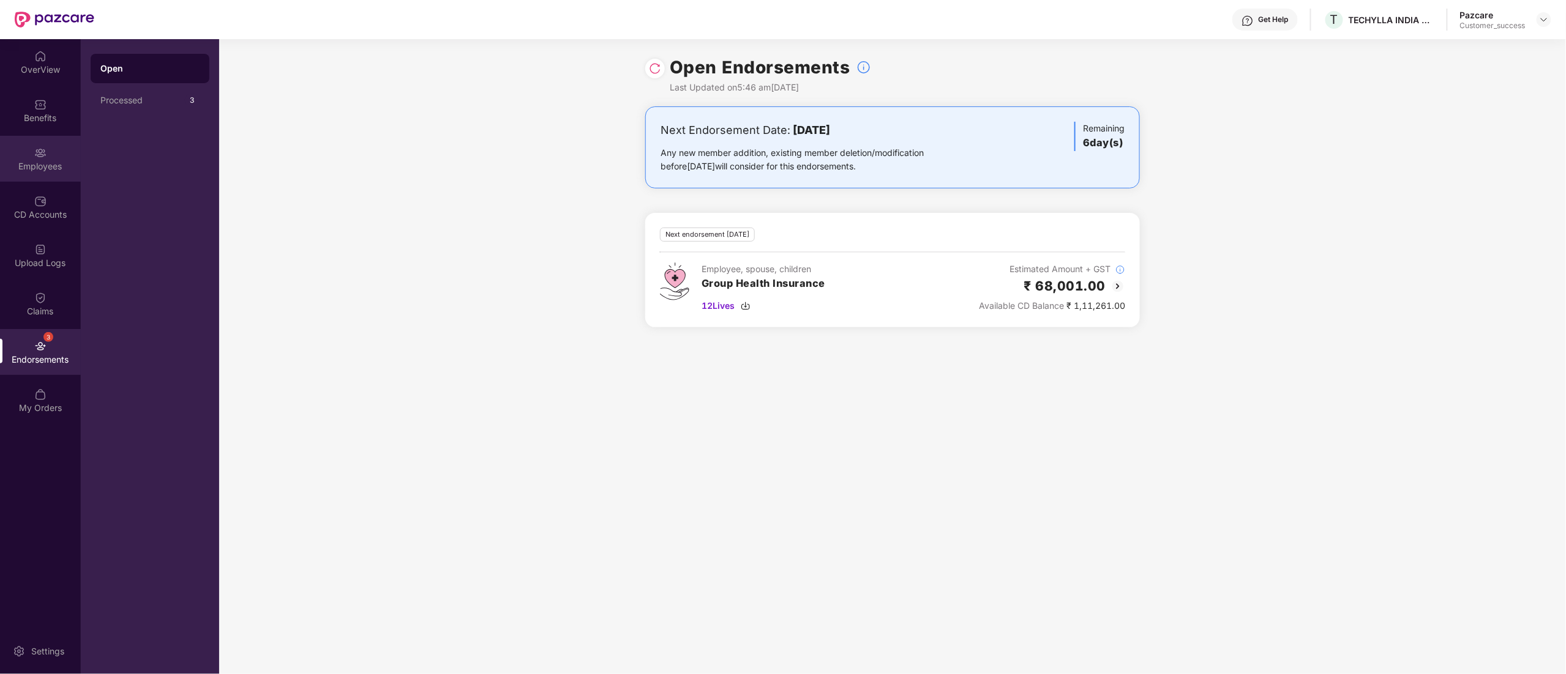
click at [26, 147] on div "Employees" at bounding box center [40, 159] width 81 height 46
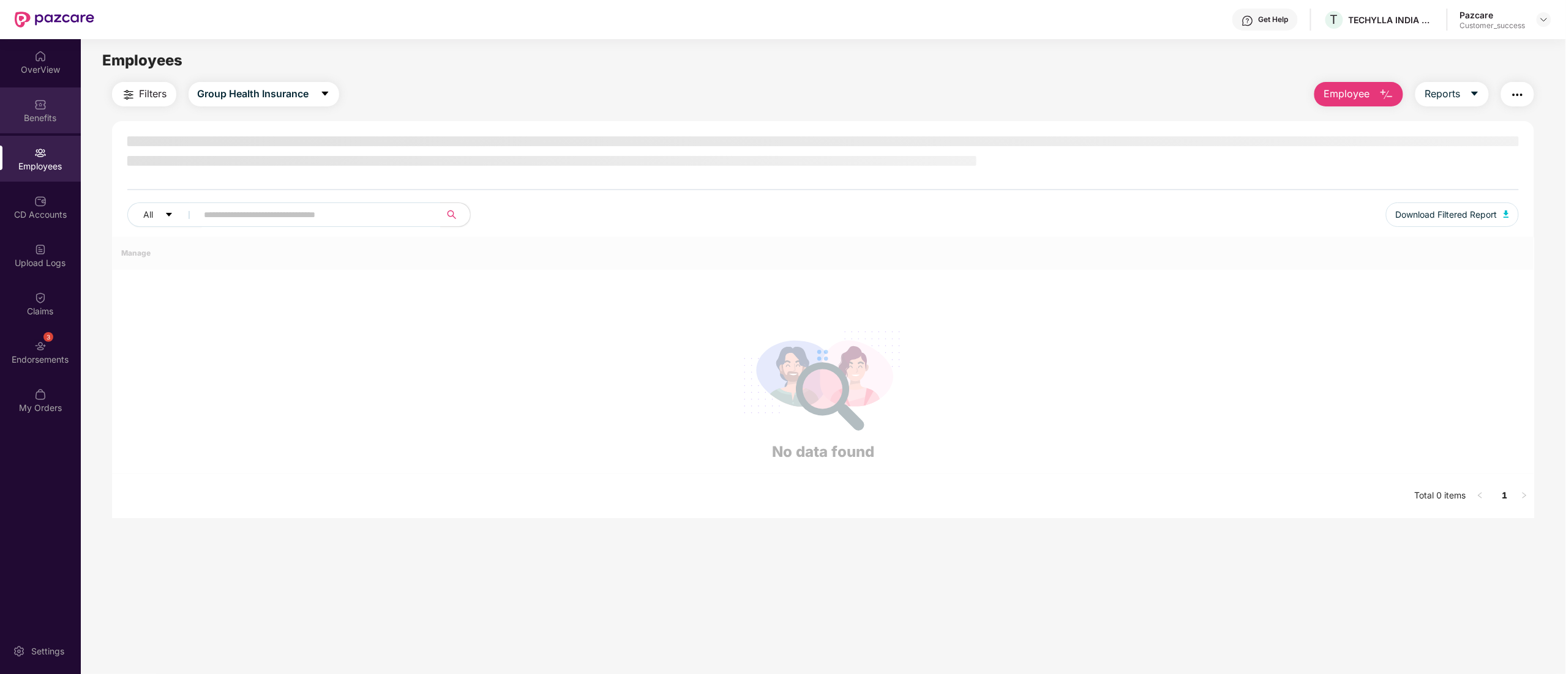
click at [40, 102] on img at bounding box center [40, 105] width 12 height 12
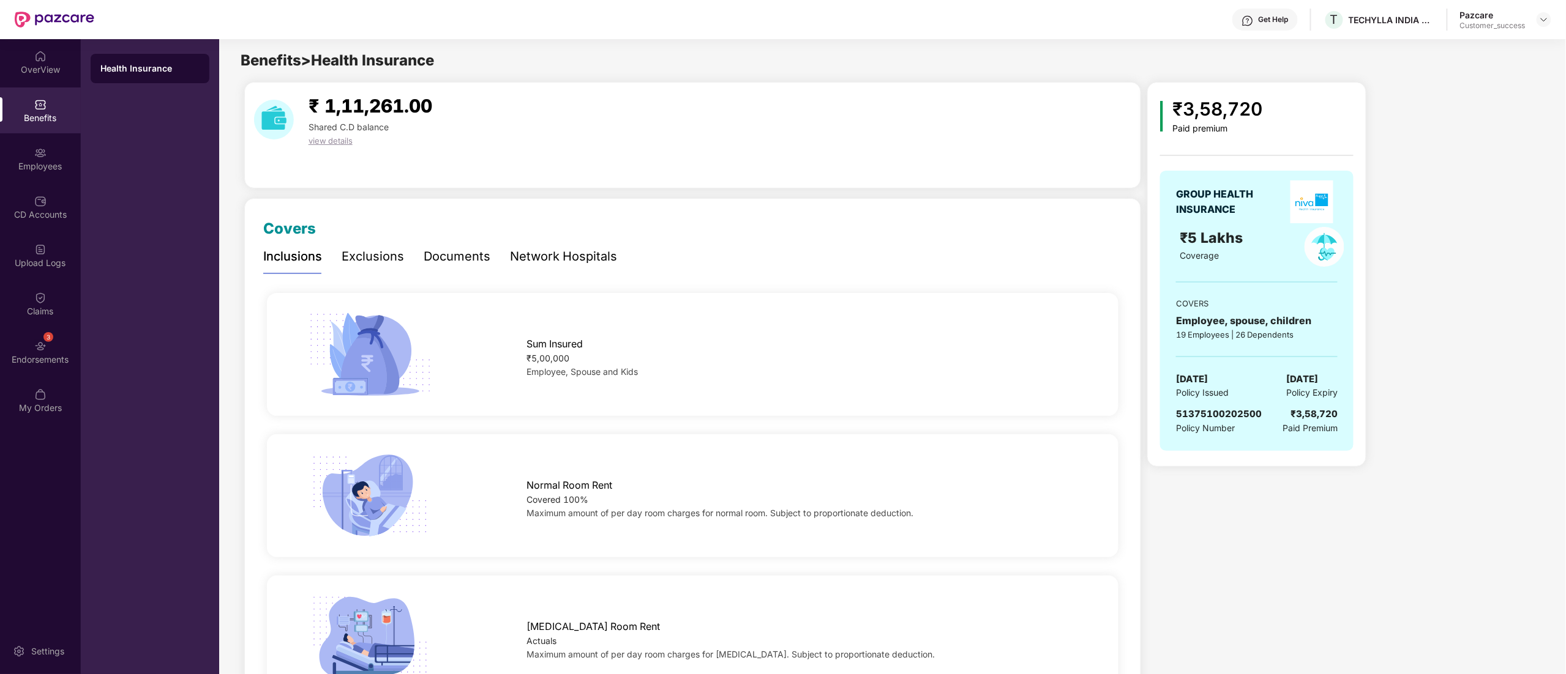
click at [454, 254] on div "Documents" at bounding box center [457, 256] width 67 height 19
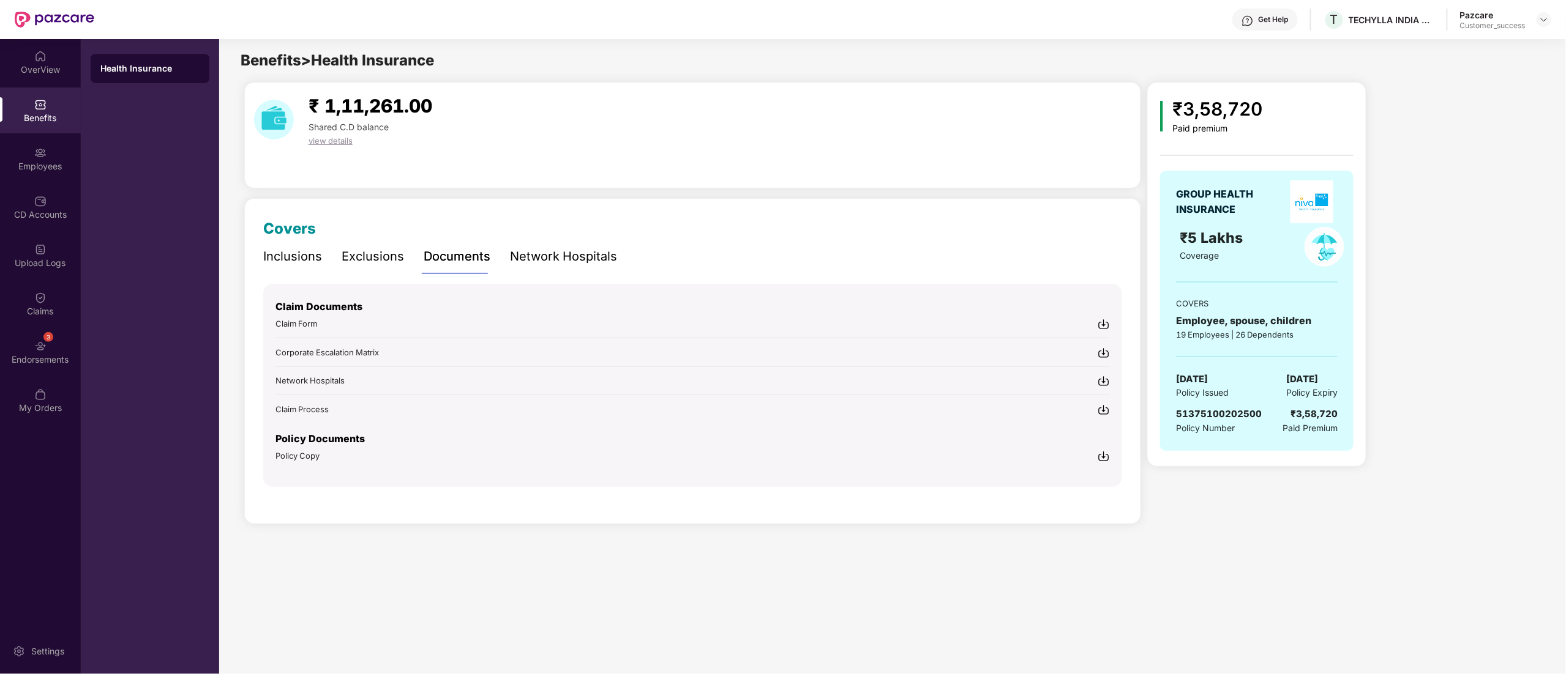
click at [1110, 457] on img at bounding box center [1103, 456] width 12 height 12
